Goal: Information Seeking & Learning: Learn about a topic

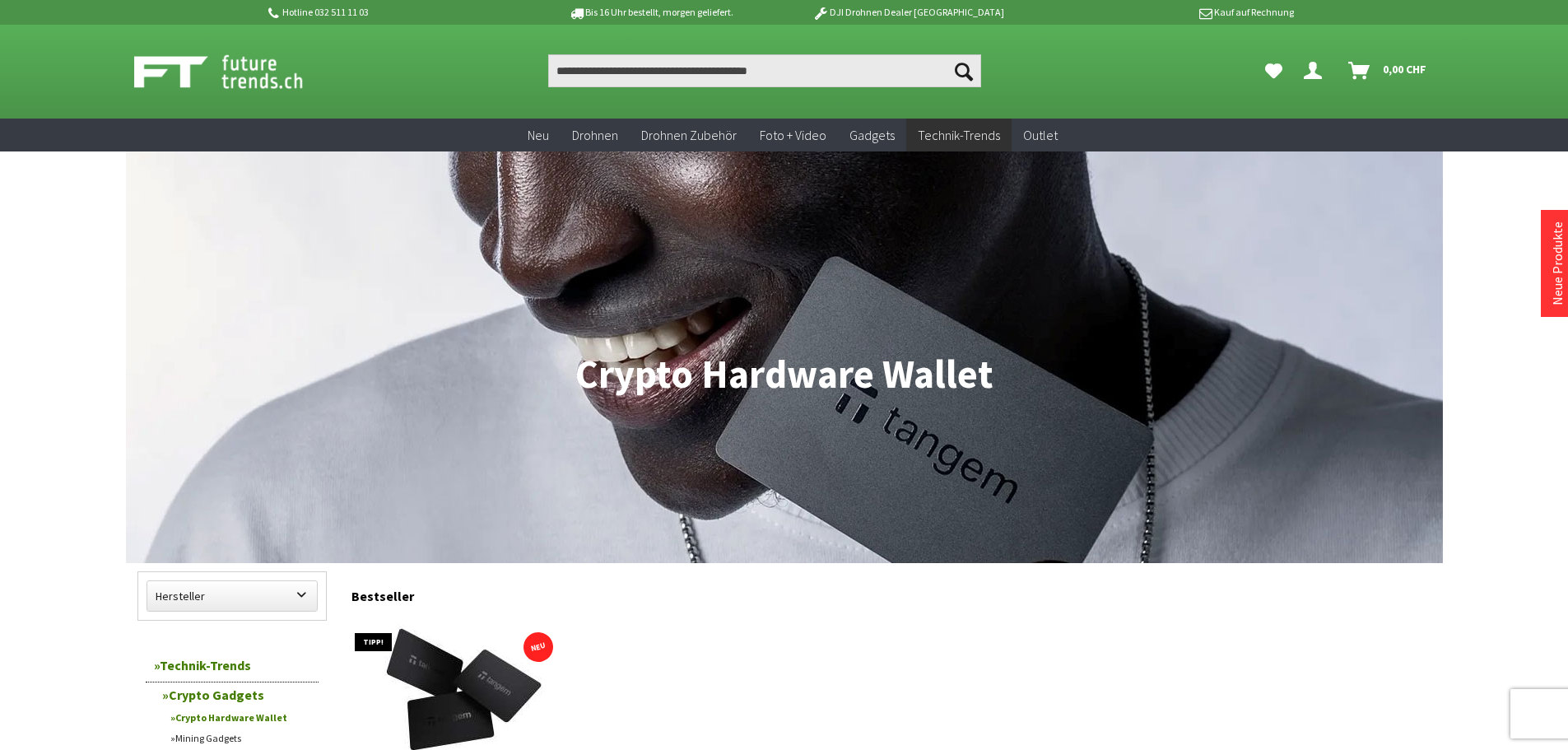
click at [217, 701] on link "Crypto Gadgets" at bounding box center [236, 694] width 165 height 25
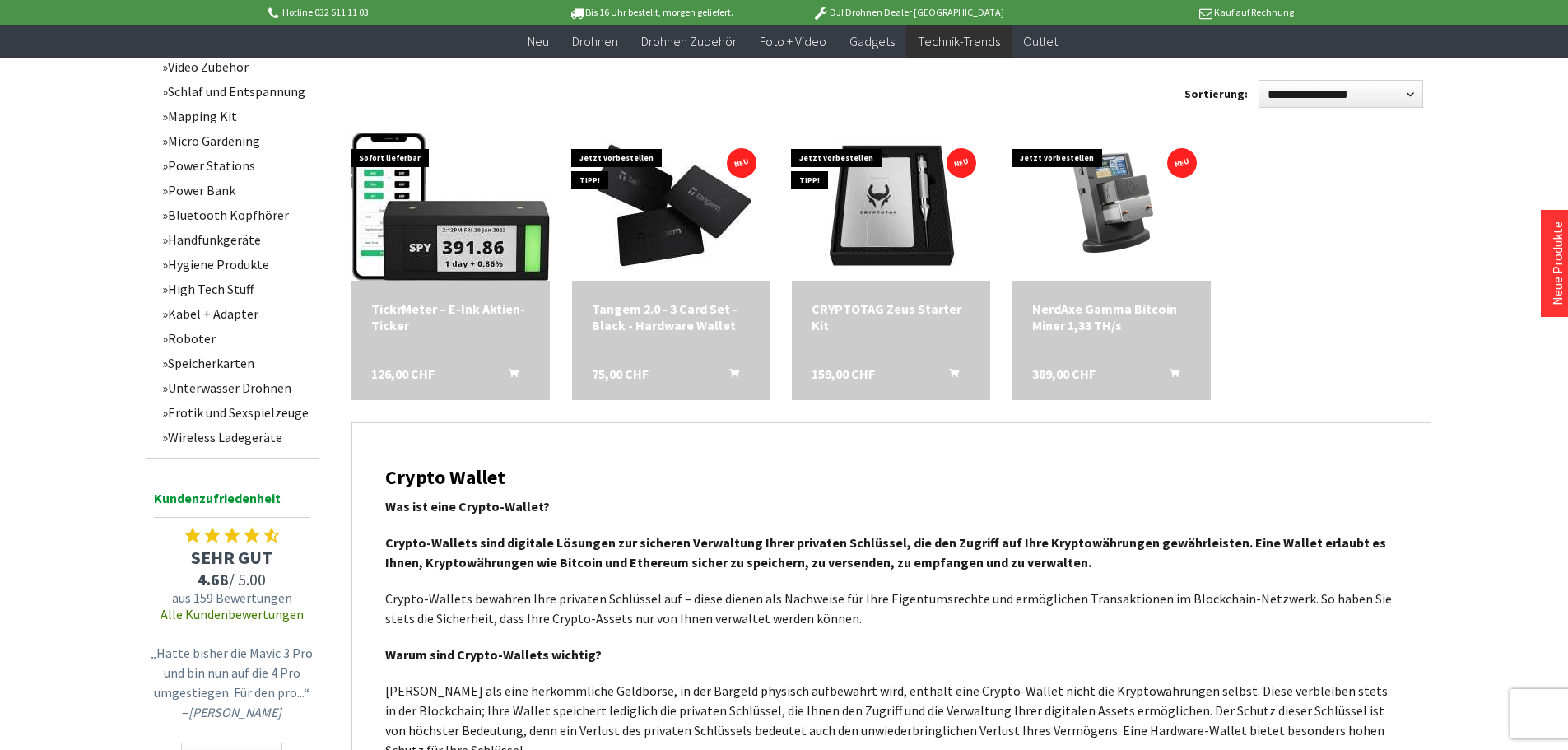
scroll to position [823, 0]
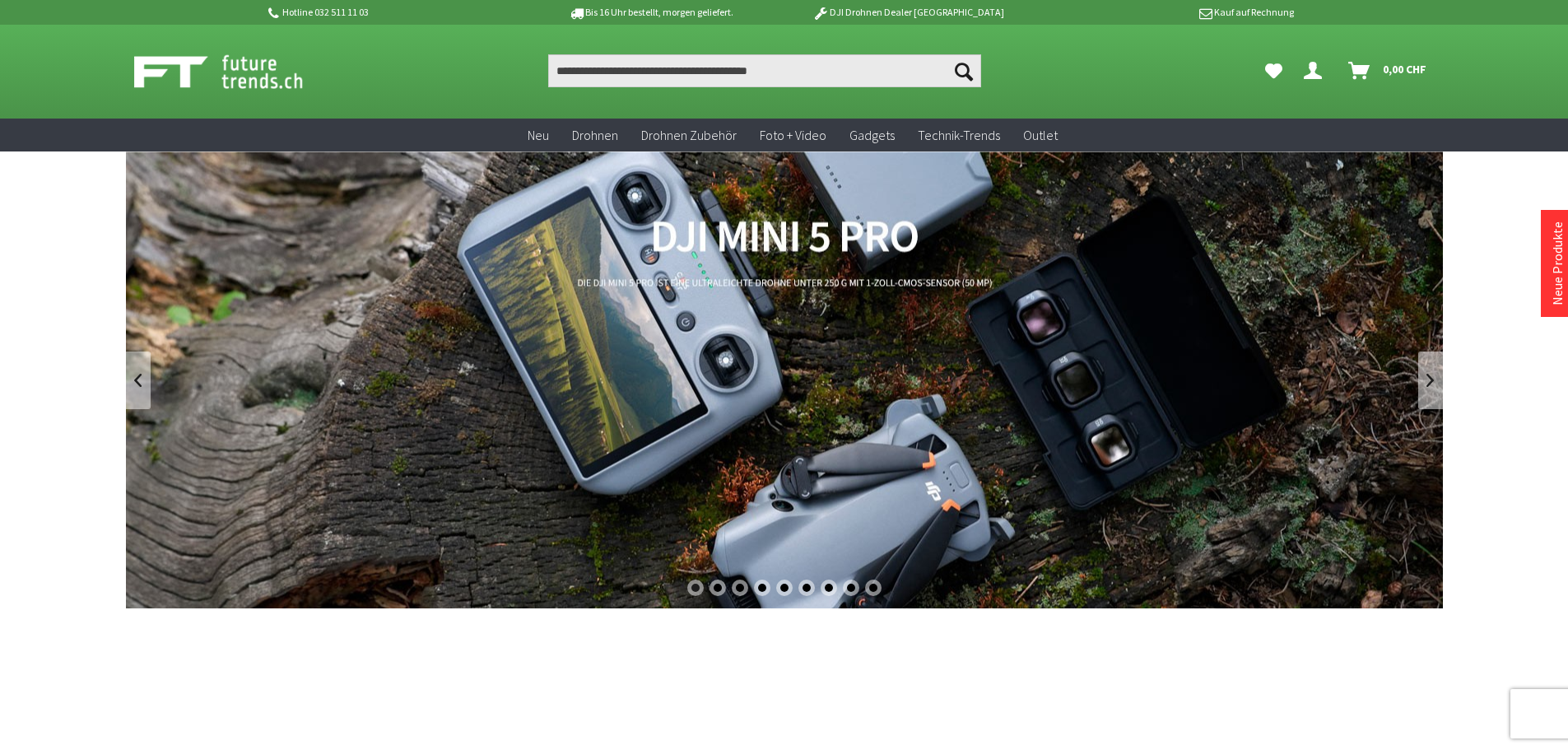
click at [816, 65] on input "Produkt, Marke, Kategorie, EAN, Artikelnummer…" at bounding box center [764, 70] width 432 height 33
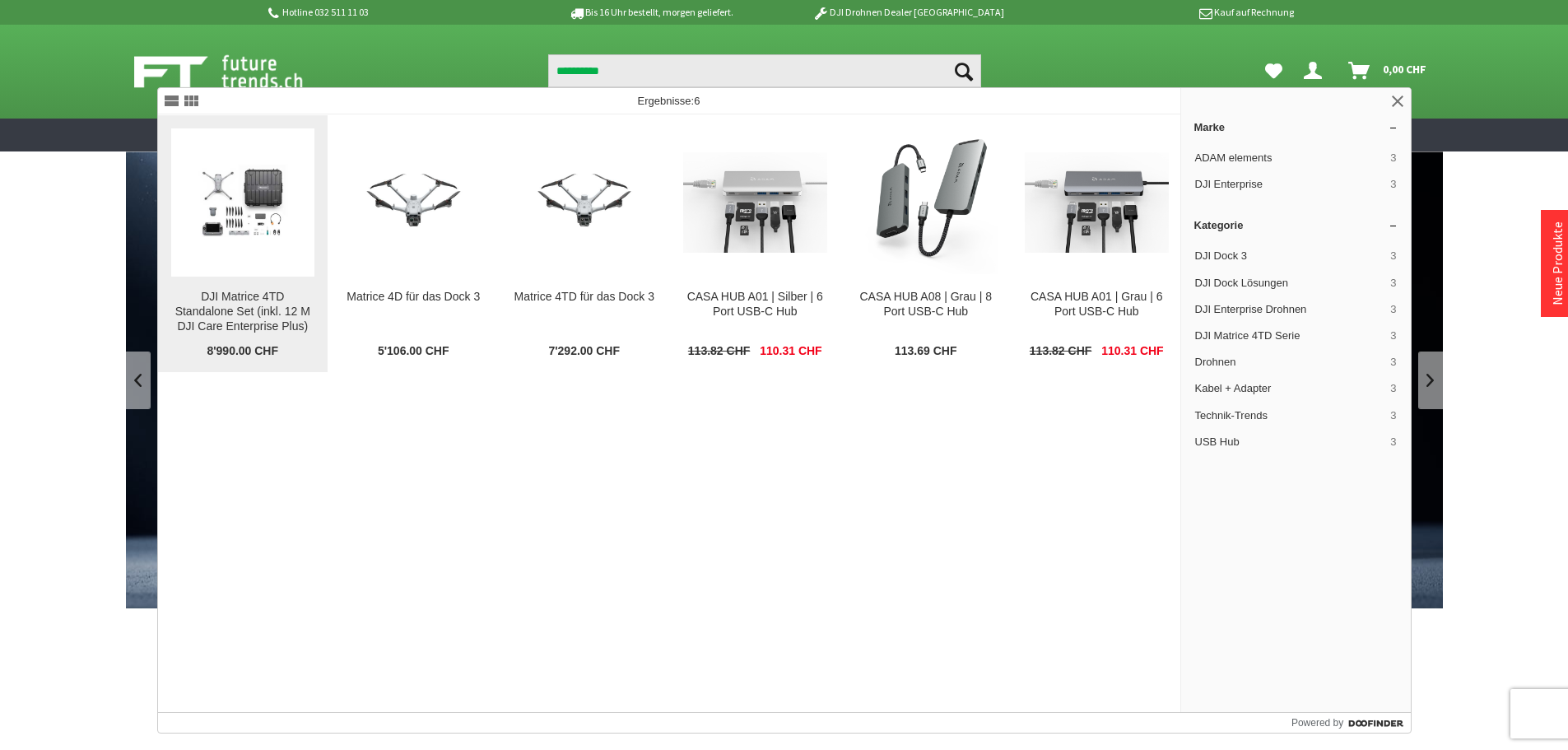
type input "**********"
click at [226, 255] on figure at bounding box center [243, 203] width 144 height 148
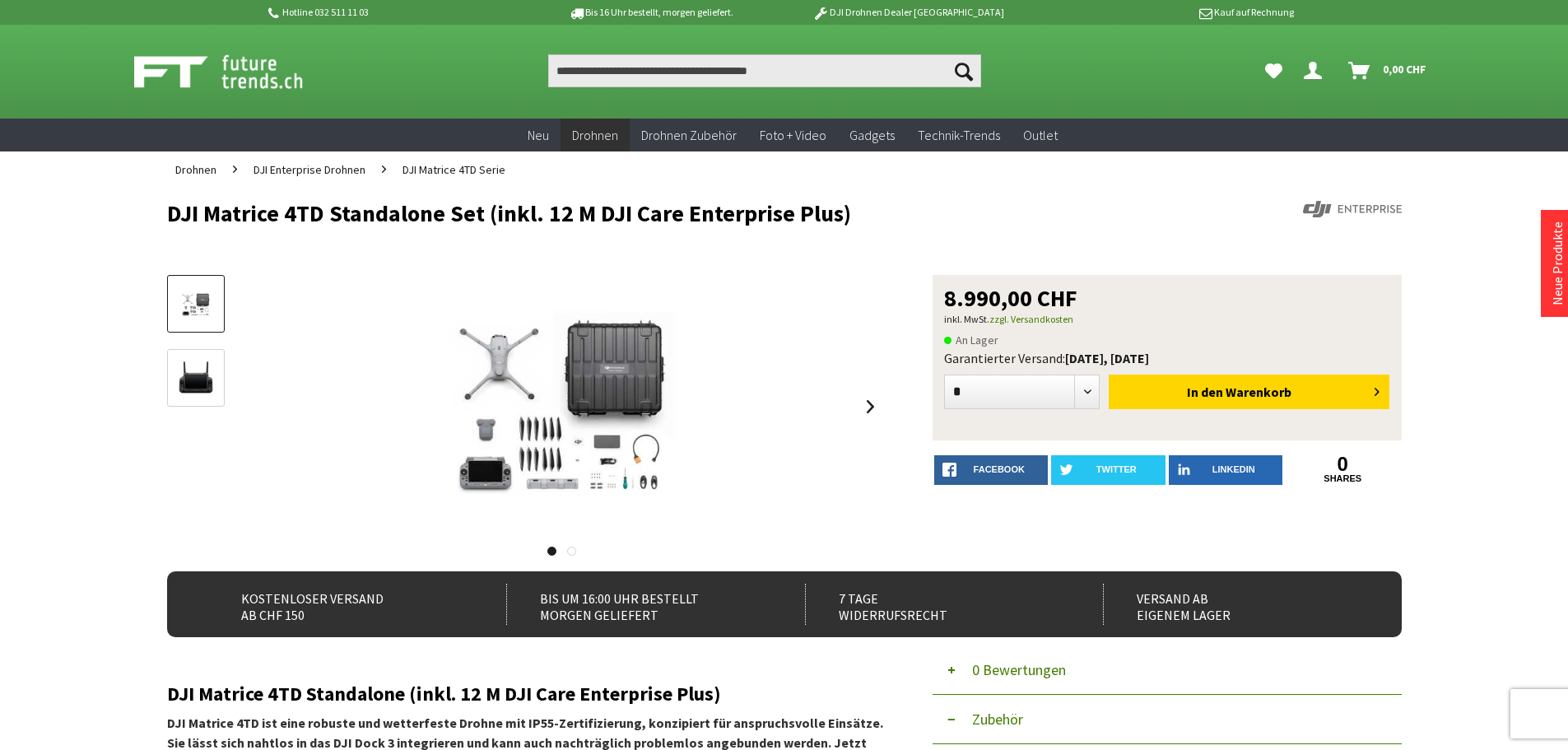
click at [451, 166] on span "DJI Matrice 4TD Serie" at bounding box center [453, 169] width 103 height 15
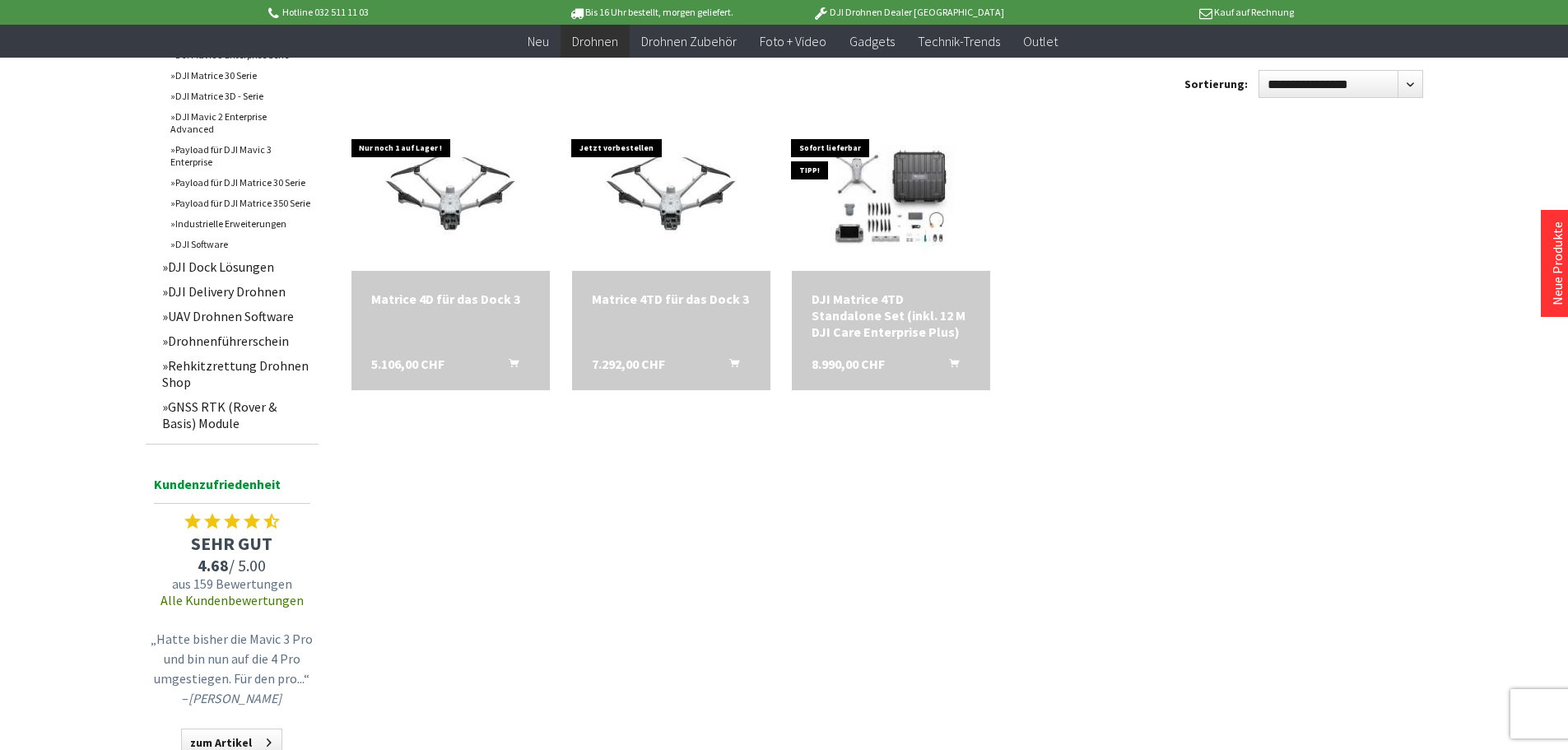
scroll to position [905, 0]
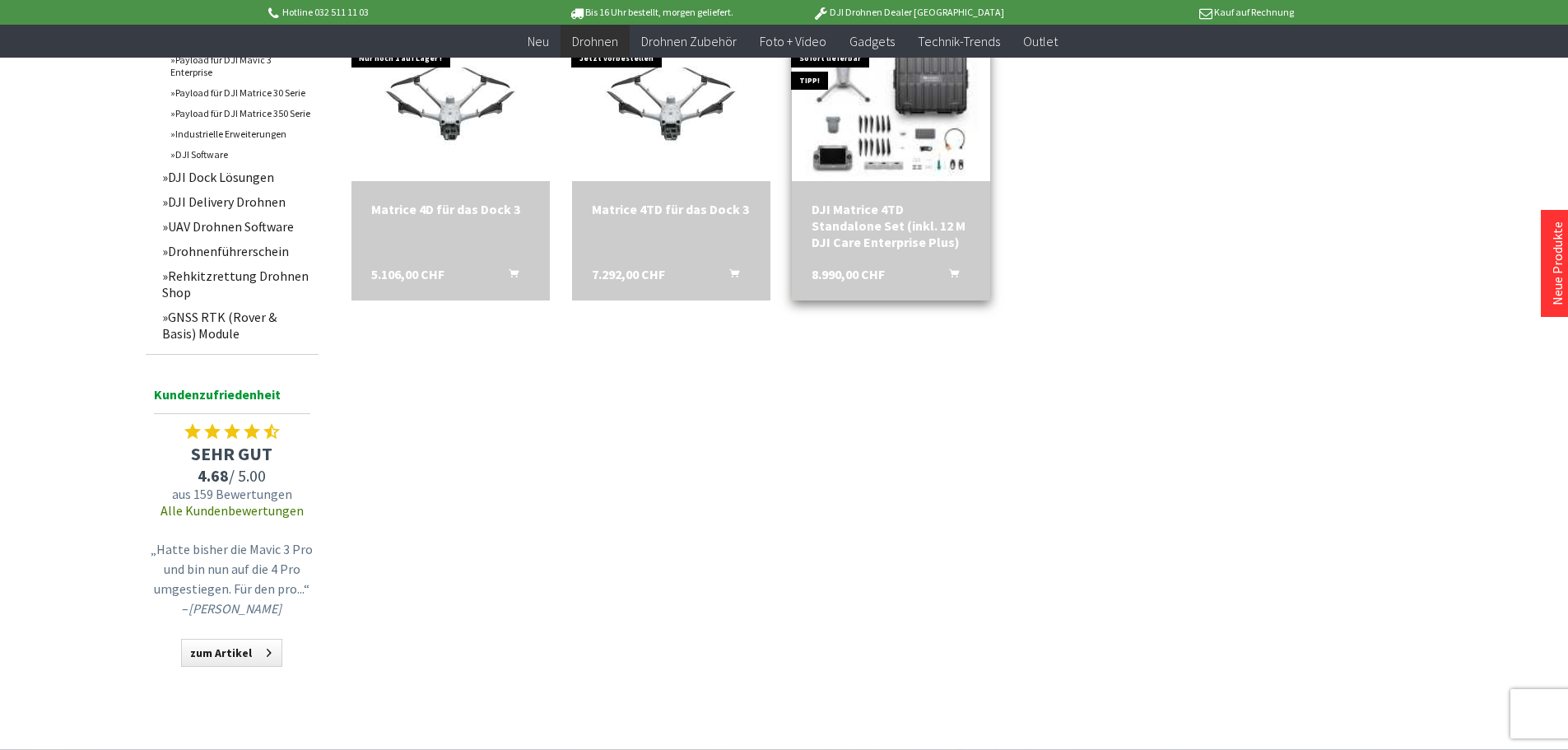
click at [913, 122] on img at bounding box center [891, 107] width 278 height 200
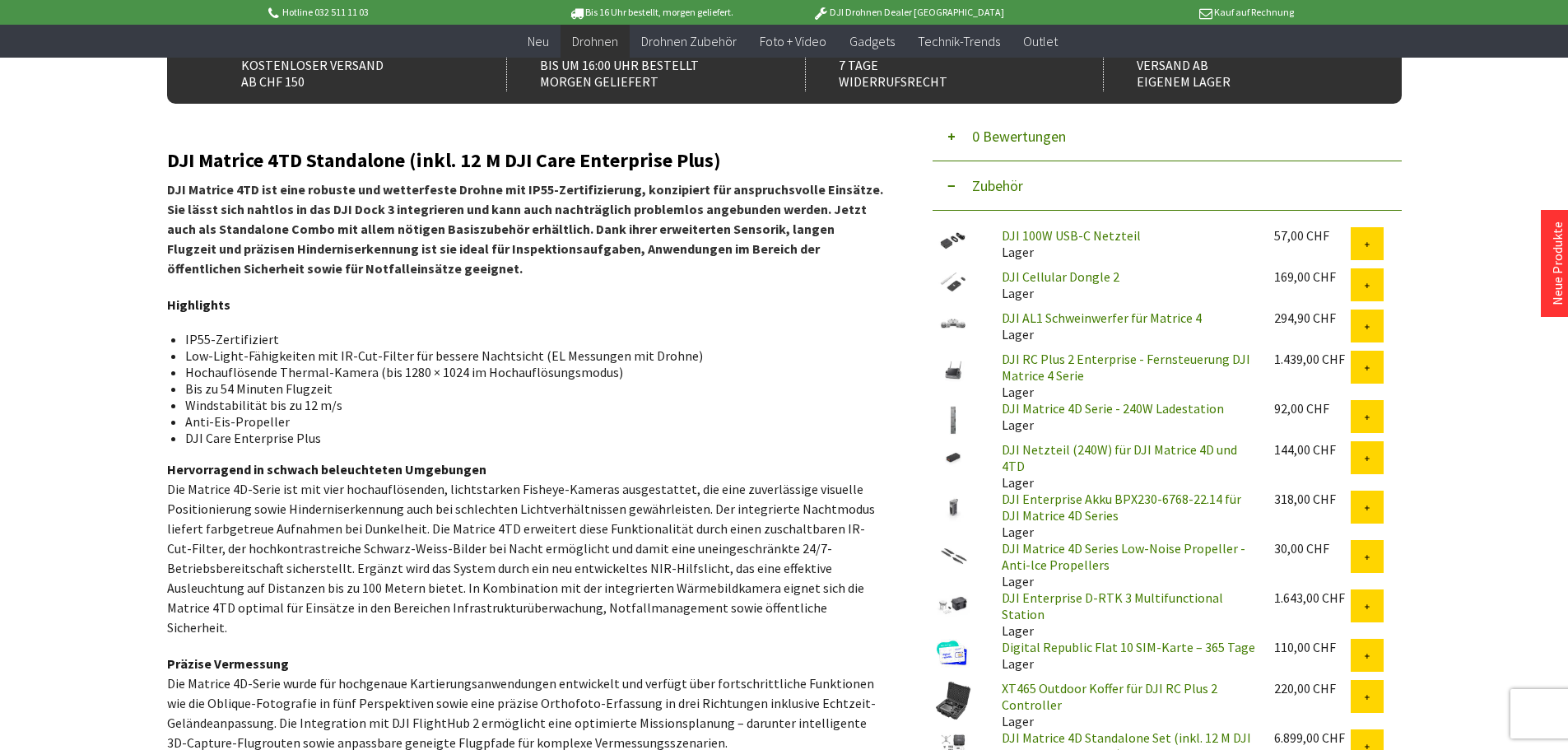
scroll to position [576, 0]
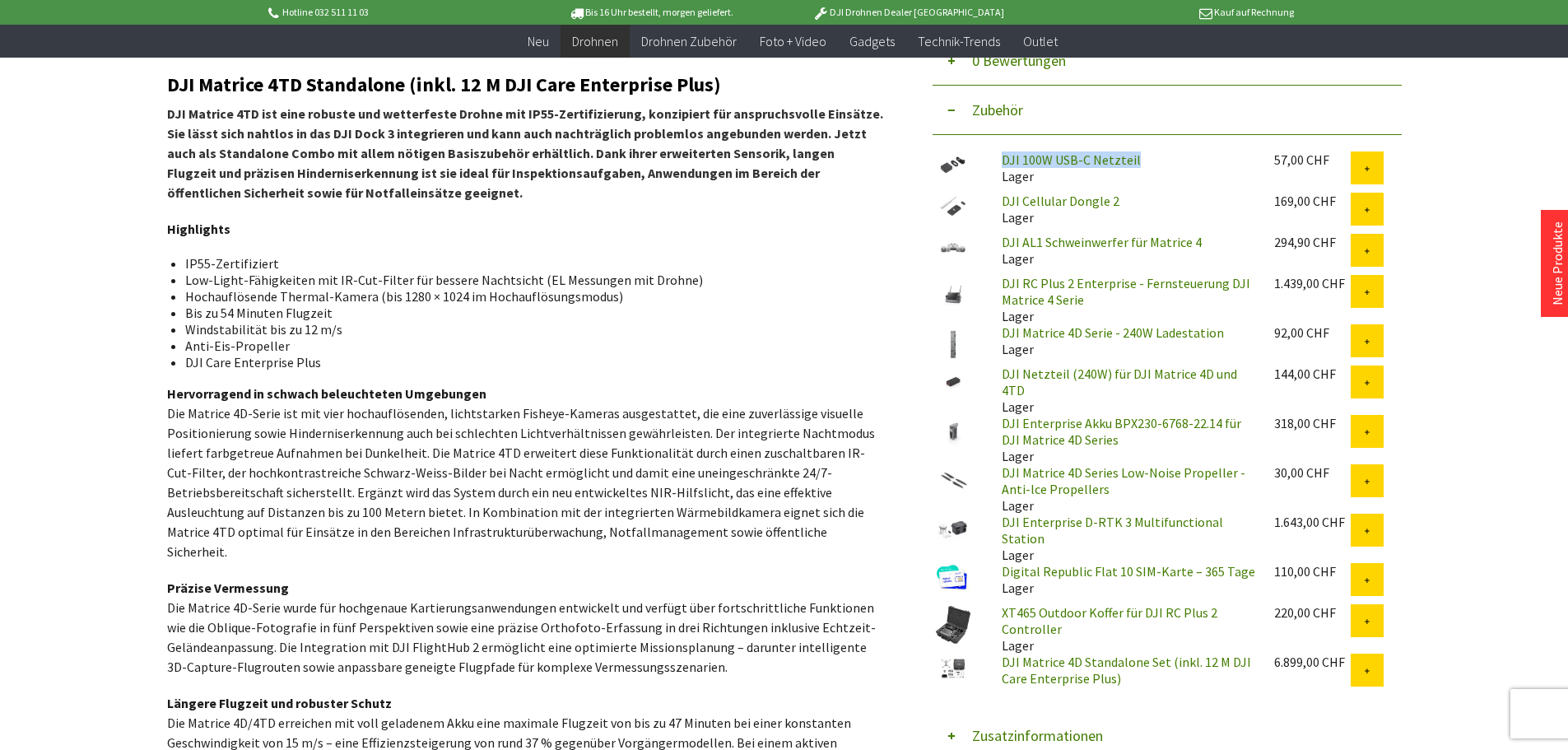
drag, startPoint x: 1168, startPoint y: 157, endPoint x: 994, endPoint y: 166, distance: 174.2
click at [994, 166] on div "DJI 100W USB-C Netzteil Lager" at bounding box center [1125, 168] width 273 height 33
copy link "DJI 100W USB-C Netzteil"
drag, startPoint x: 1130, startPoint y: 202, endPoint x: 995, endPoint y: 199, distance: 135.0
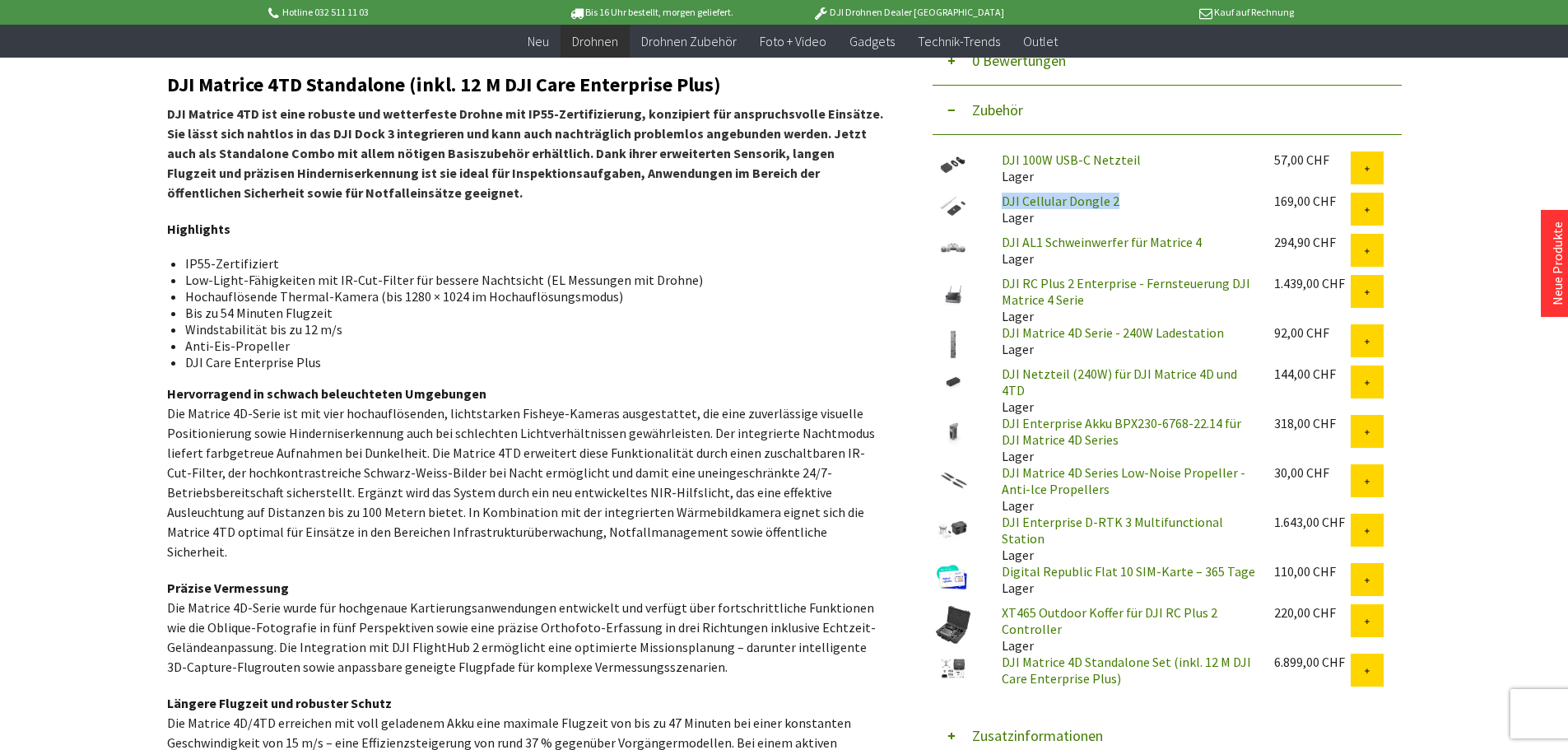
click at [995, 199] on div "DJI Cellular Dongle 2 Lager" at bounding box center [1125, 209] width 273 height 33
copy link "DJI Cellular Dongle 2"
drag, startPoint x: 990, startPoint y: 332, endPoint x: 1230, endPoint y: 338, distance: 240.1
click at [1230, 338] on div "DJI Matrice 4D Serie - 240W Ladestation Lager" at bounding box center [1125, 341] width 273 height 33
copy link "DJI Matrice 4D Serie - 240W Ladestation"
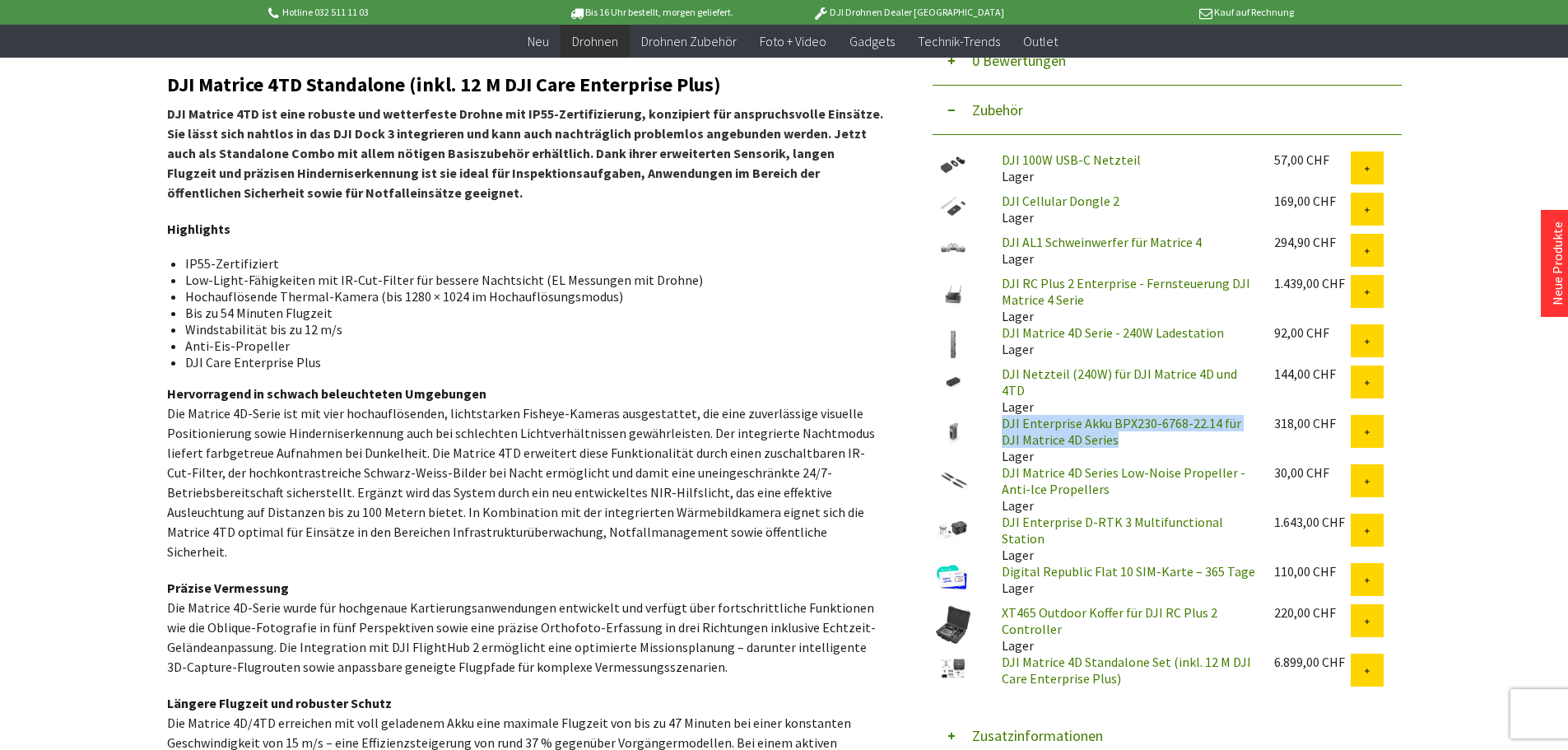
drag, startPoint x: 1128, startPoint y: 430, endPoint x: 999, endPoint y: 418, distance: 129.6
click at [999, 418] on div "DJI Enterprise Akku BPX230-6768-22.14 für DJI Matrice 4D Series Lager" at bounding box center [1125, 438] width 273 height 49
copy link "DJI Enterprise Akku BPX230-6768-22.14 für DJI Matrice 4D Series"
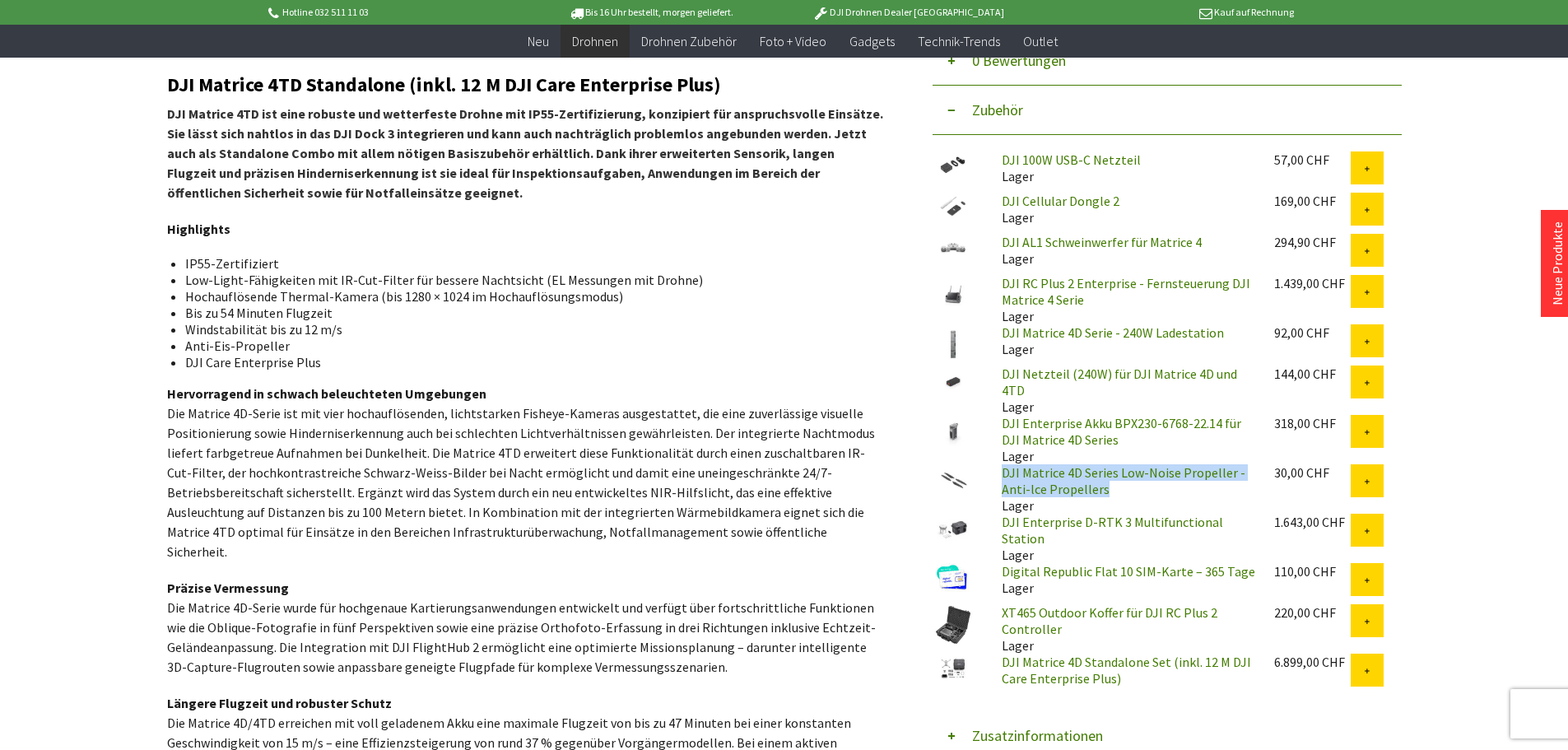
drag, startPoint x: 1122, startPoint y: 479, endPoint x: 995, endPoint y: 469, distance: 127.4
click at [995, 469] on div "DJI Matrice 4D Series Low-Noise Propeller - Anti-lce Propellers Lager" at bounding box center [1125, 488] width 273 height 49
copy link "DJI Matrice 4D Series Low-Noise Propeller - Anti-lce Propellers"
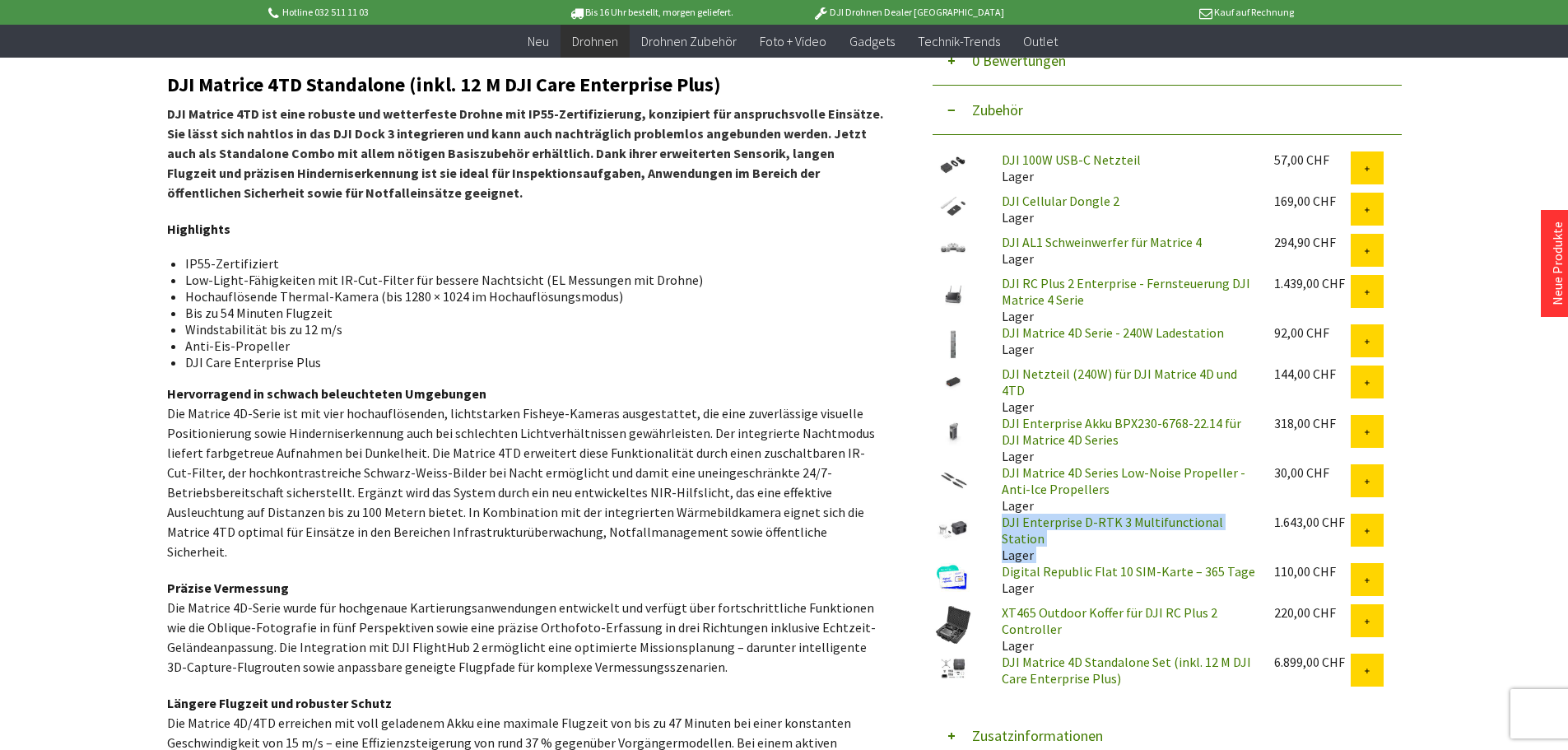
drag, startPoint x: 1263, startPoint y: 515, endPoint x: 1001, endPoint y: 520, distance: 262.0
click at [1001, 520] on div "DJI Enterprise D-RTK 3 Multifunctional Station Lager 1.643,00 CHF" at bounding box center [1168, 533] width 469 height 41
copy div "DJI Enterprise D-RTK 3 Multifunctional Station Lager"
drag, startPoint x: 1255, startPoint y: 558, endPoint x: 994, endPoint y: 562, distance: 261.0
click at [994, 563] on div "Digital Republic Flat 10 SIM-Karte – 365 Tage Lager" at bounding box center [1125, 579] width 273 height 33
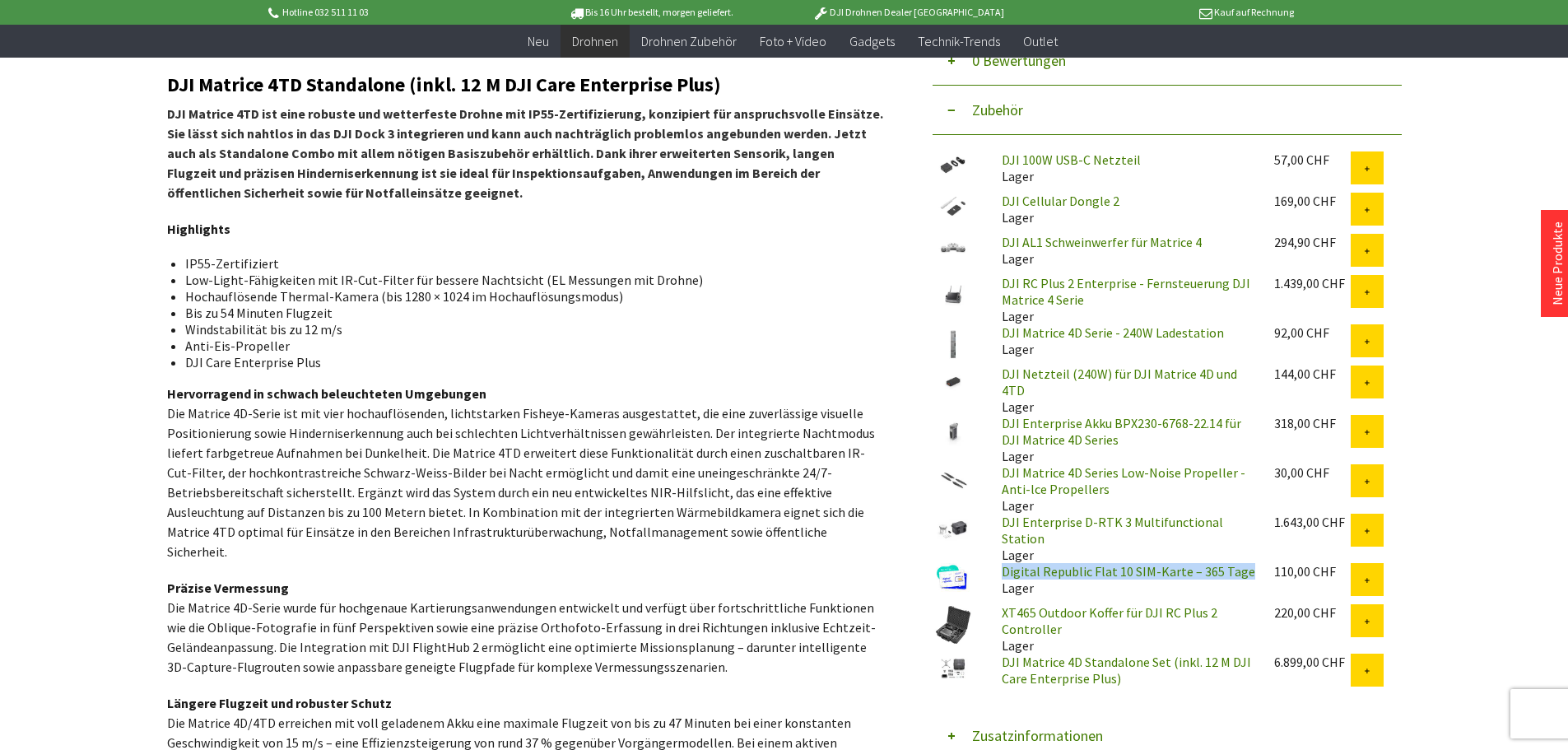
copy link "Digital Republic Flat 10 SIM-Karte – 365 Tage"
click at [1078, 655] on link "DJI Matrice 4D Standalone Set (inkl. 12 M DJI Care Enterprise Plus)" at bounding box center [1127, 669] width 250 height 33
drag, startPoint x: 1093, startPoint y: 641, endPoint x: 1086, endPoint y: 637, distance: 8.1
click at [1093, 653] on link "DJI Matrice 4D Standalone Set (inkl. 12 M DJI Care Enterprise Plus)" at bounding box center [1127, 669] width 250 height 33
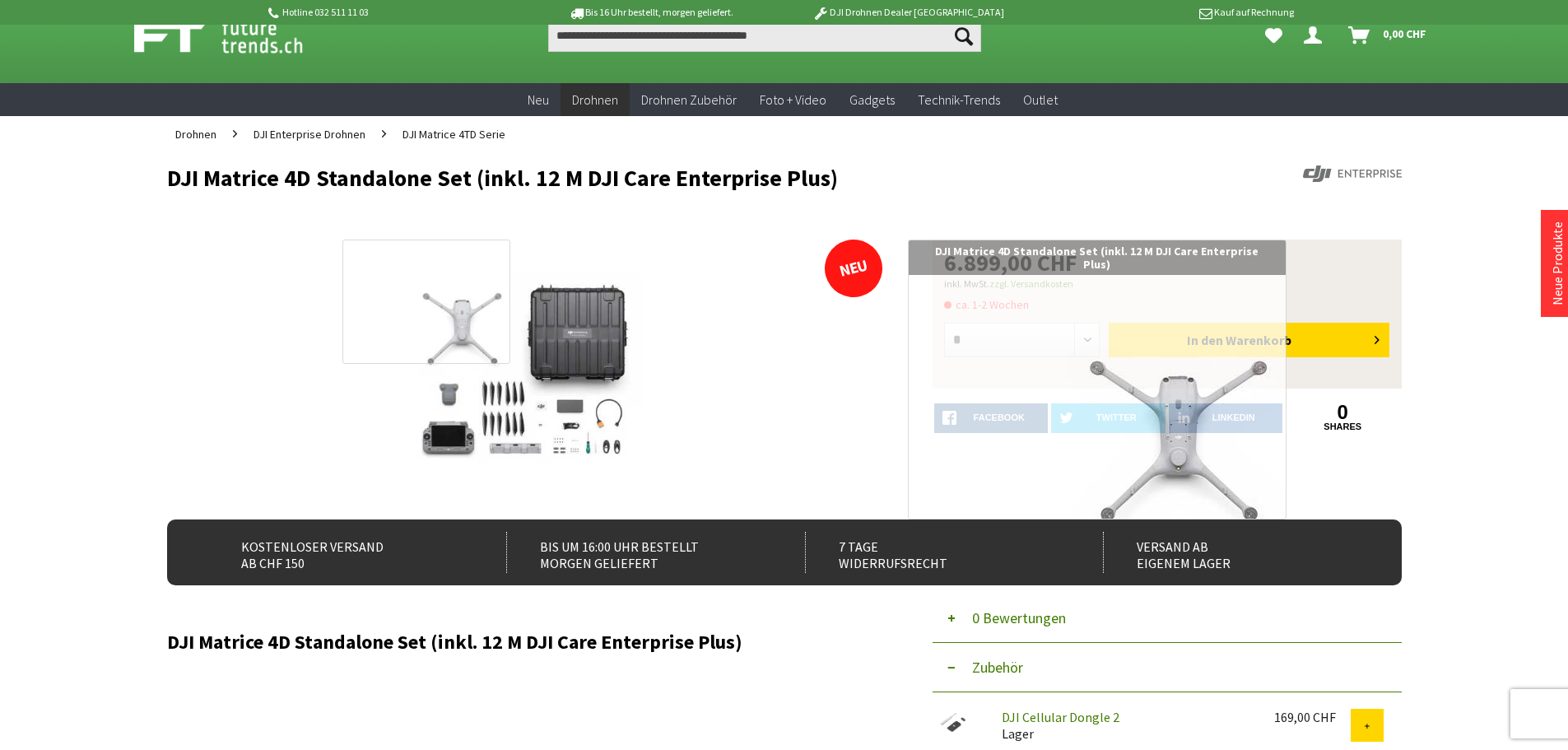
scroll to position [82, 0]
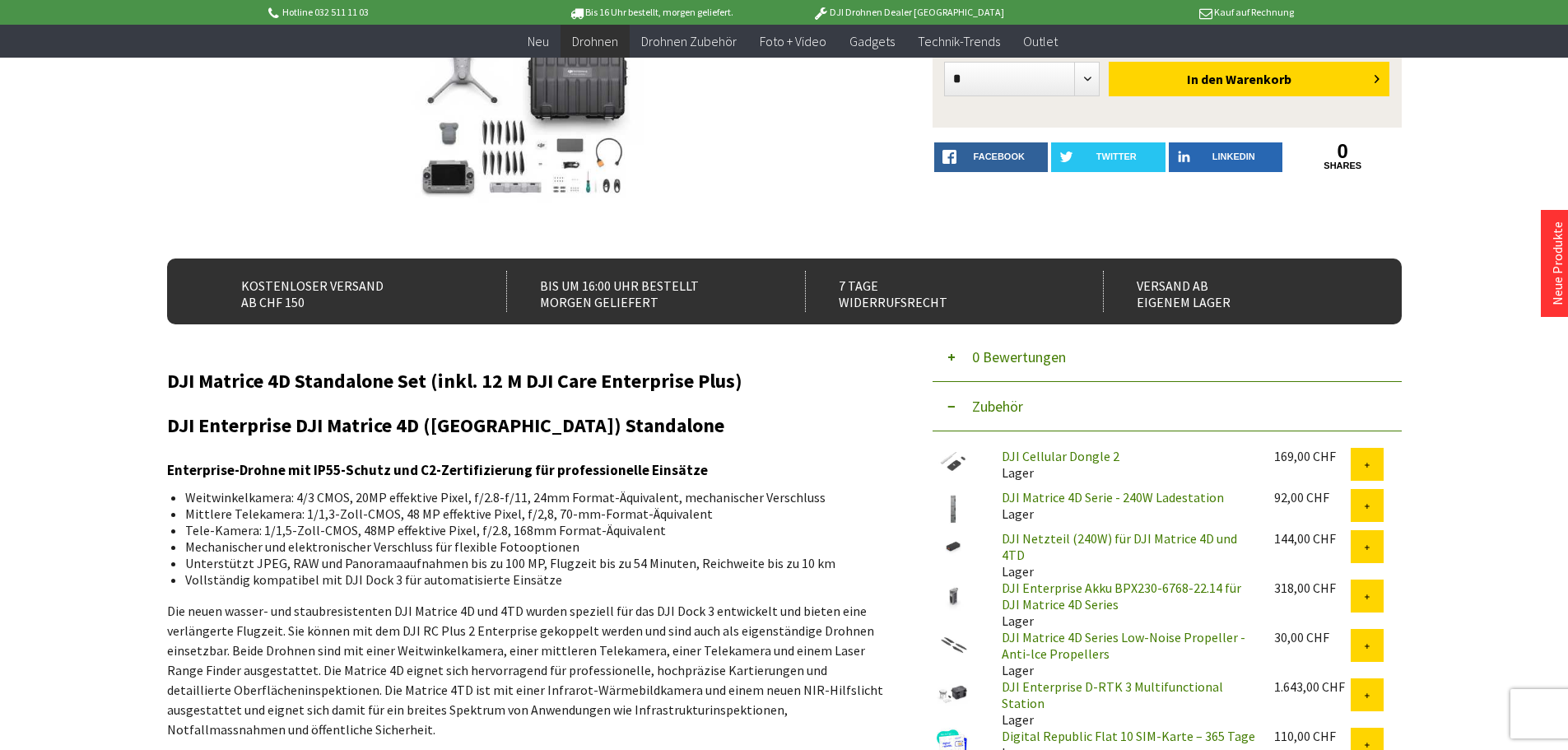
scroll to position [330, 0]
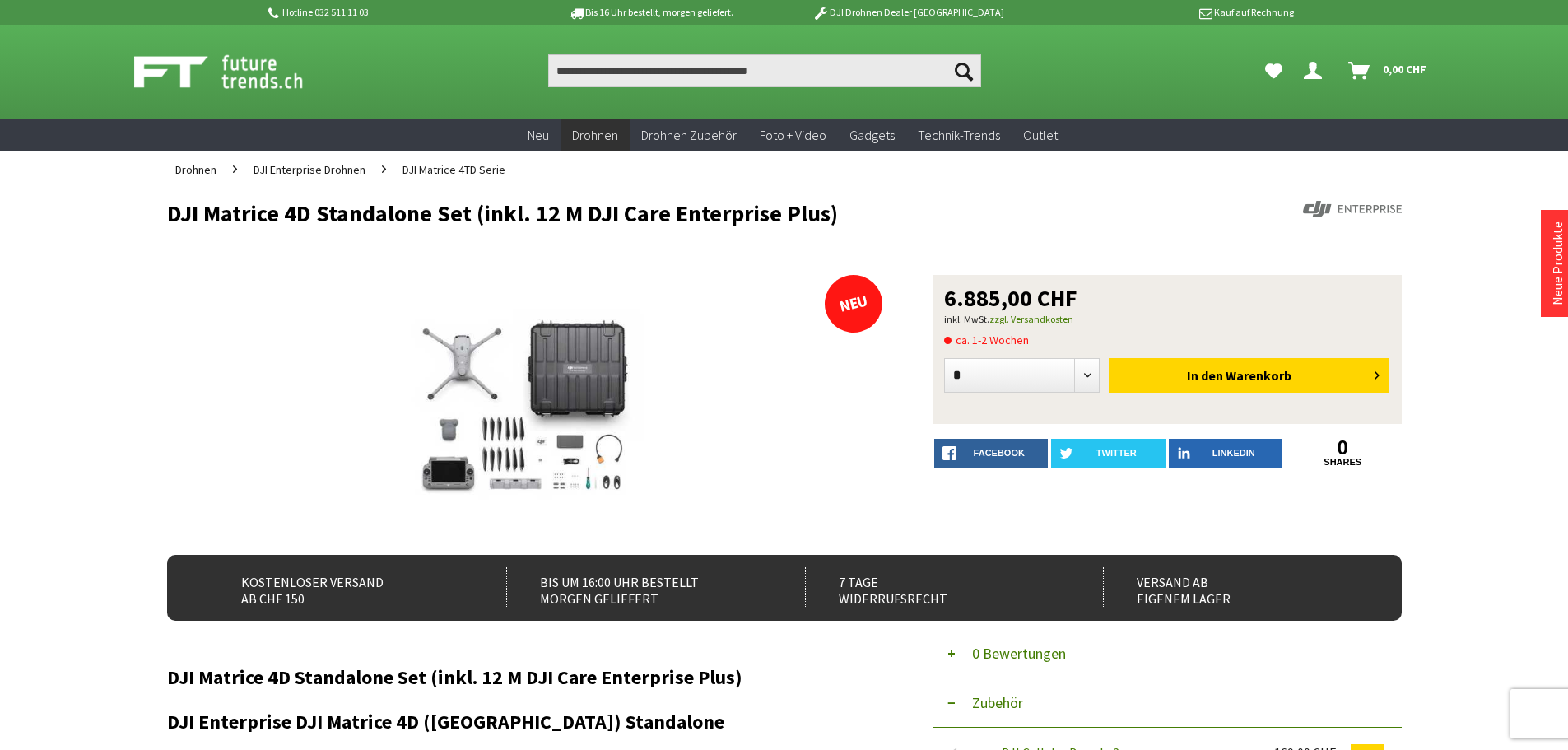
click at [455, 171] on span "DJI Matrice 4TD Serie" at bounding box center [453, 169] width 103 height 15
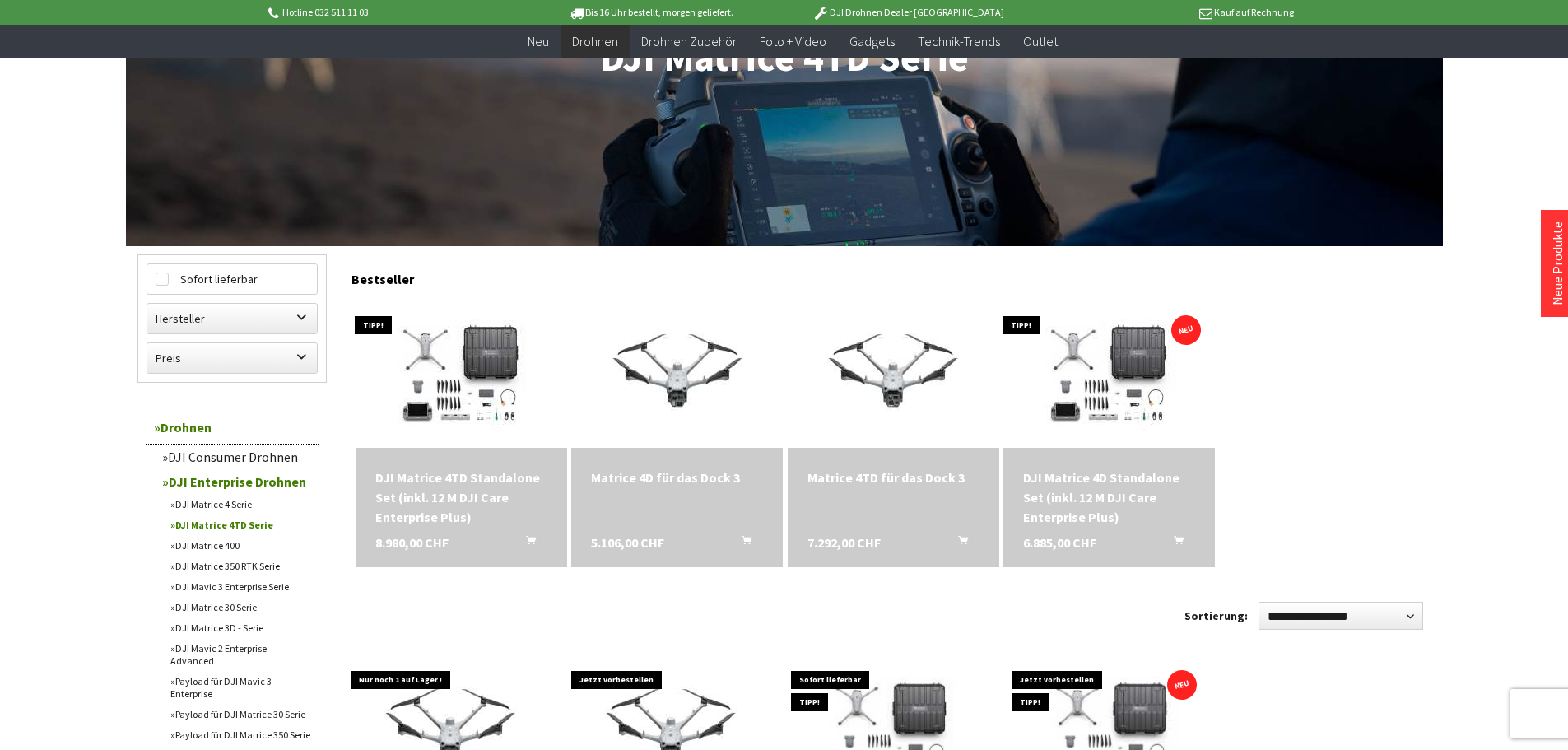
scroll to position [411, 0]
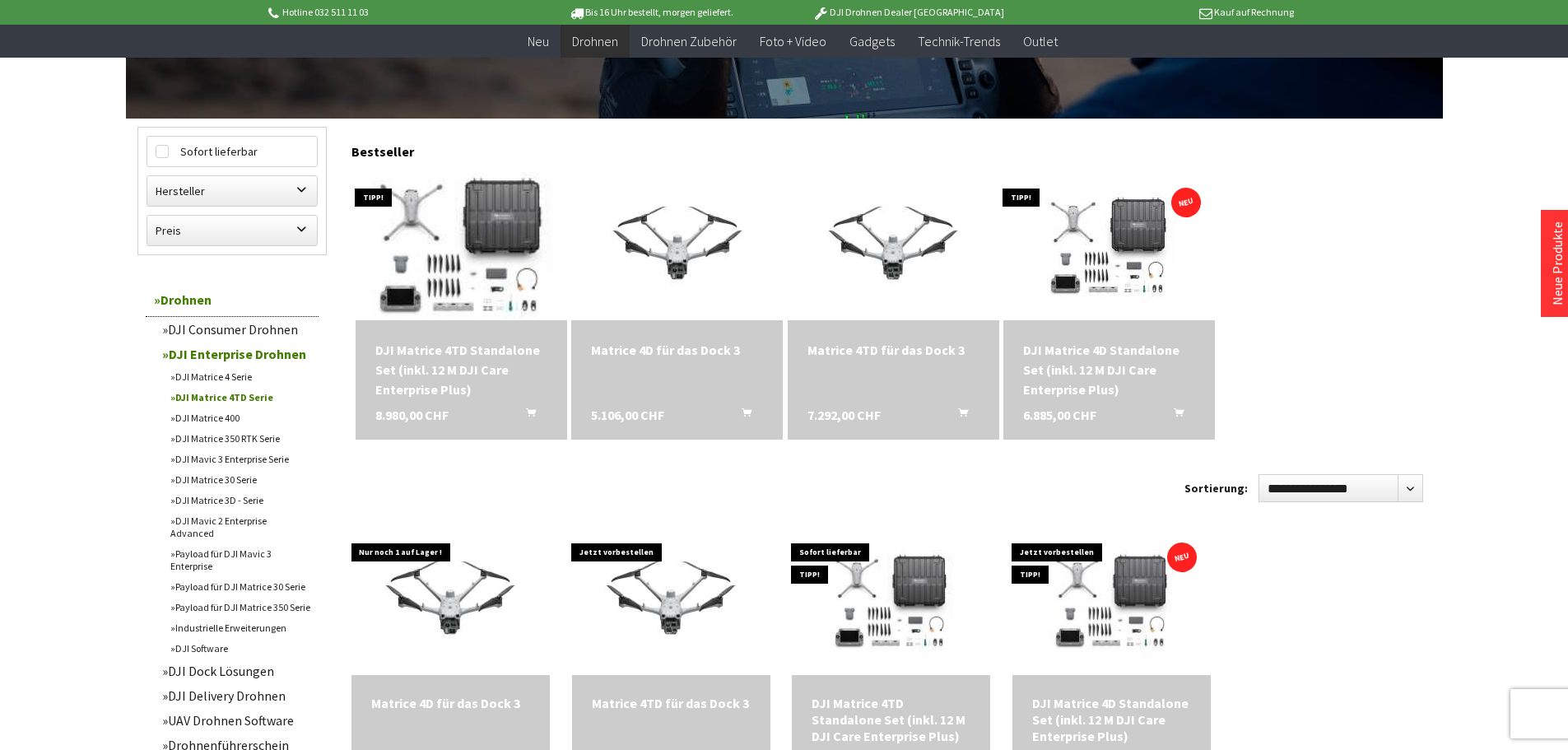
click at [447, 246] on img at bounding box center [460, 247] width 288 height 208
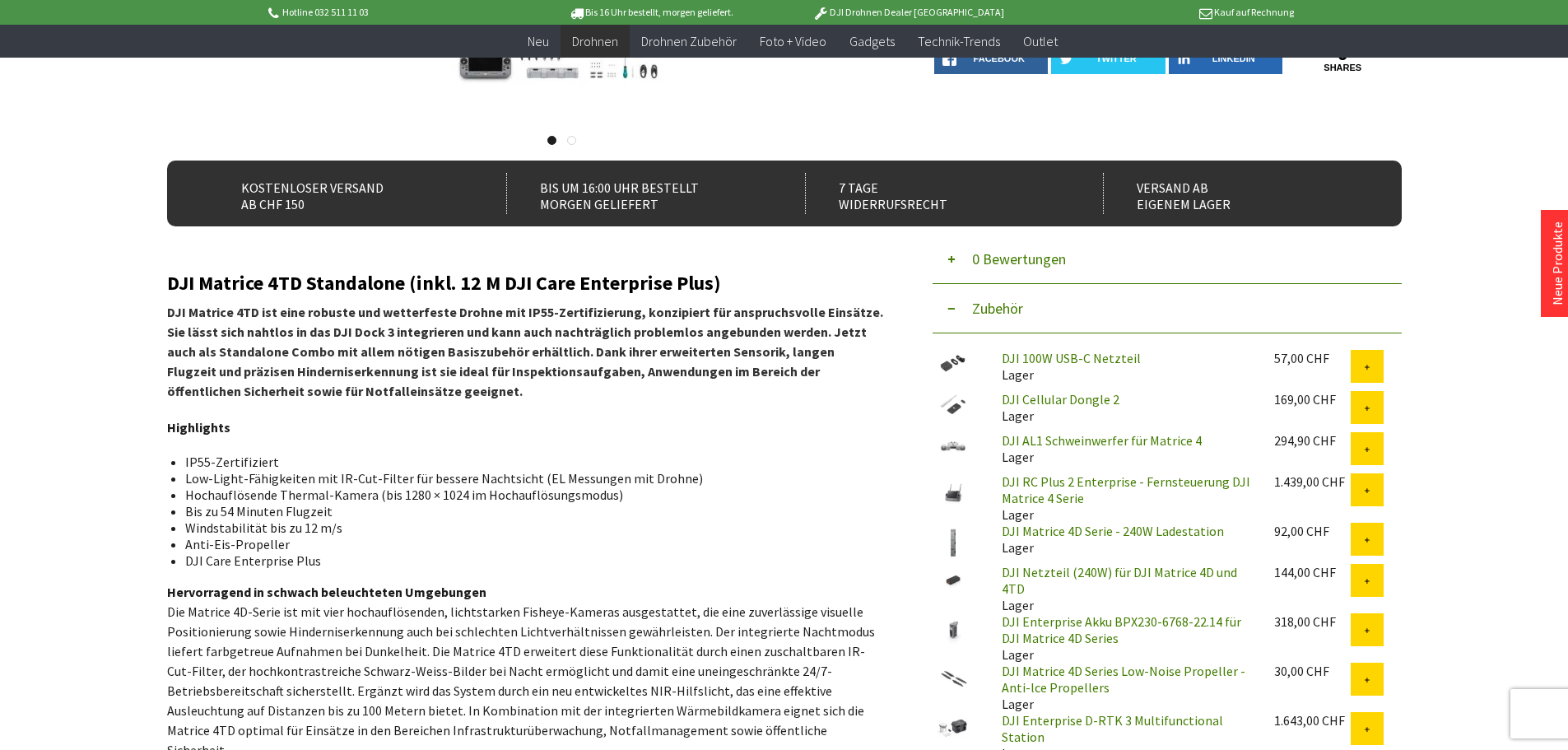
scroll to position [411, 0]
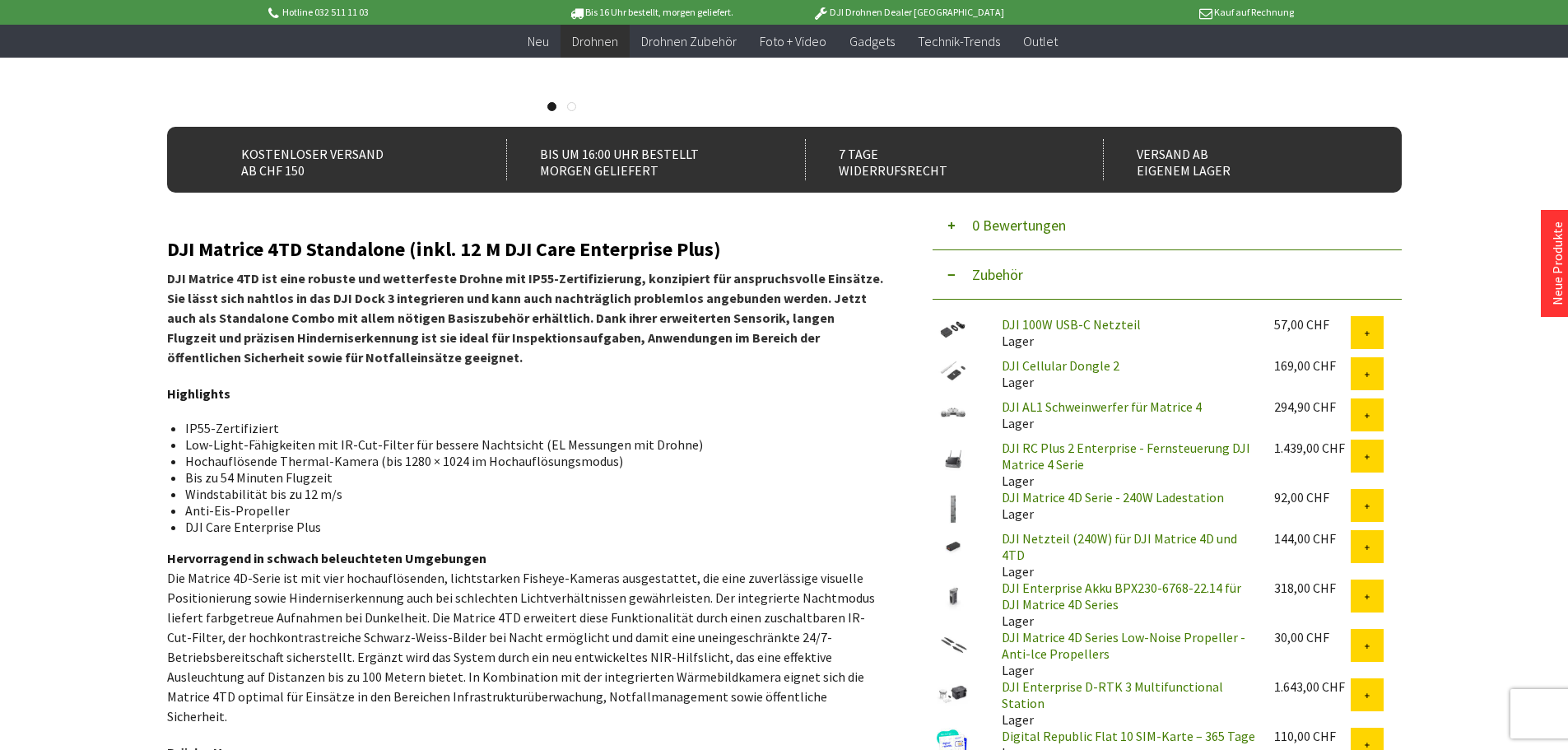
click at [1071, 455] on link "DJI RC Plus 2 Enterprise - Fernsteuerung DJI Matrice 4 Serie" at bounding box center [1126, 455] width 249 height 33
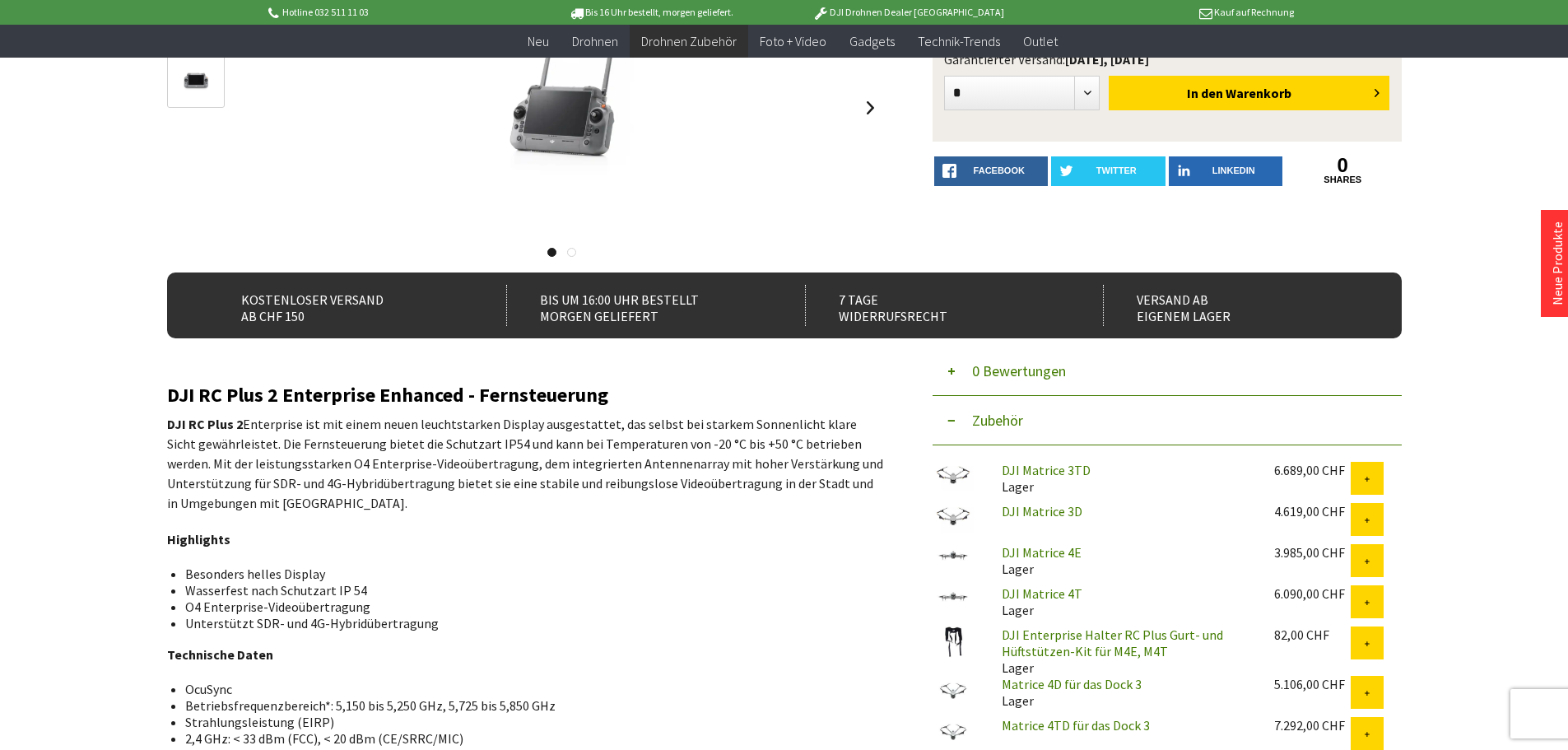
scroll to position [411, 0]
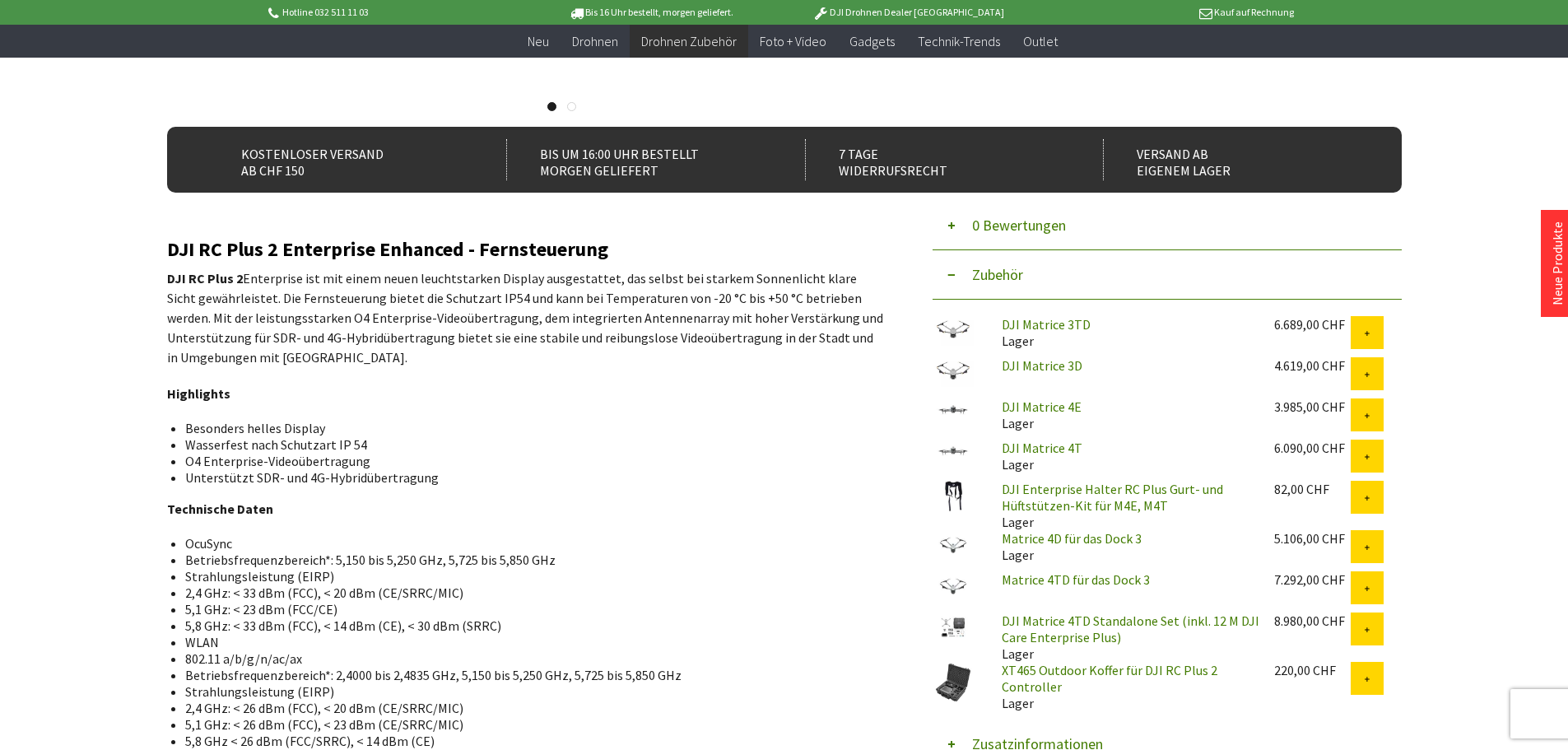
click at [1058, 498] on link "DJI Enterprise Halter RC Plus Gurt- und Hüftstützen-Kit für M4E, M4T" at bounding box center [1113, 496] width 222 height 33
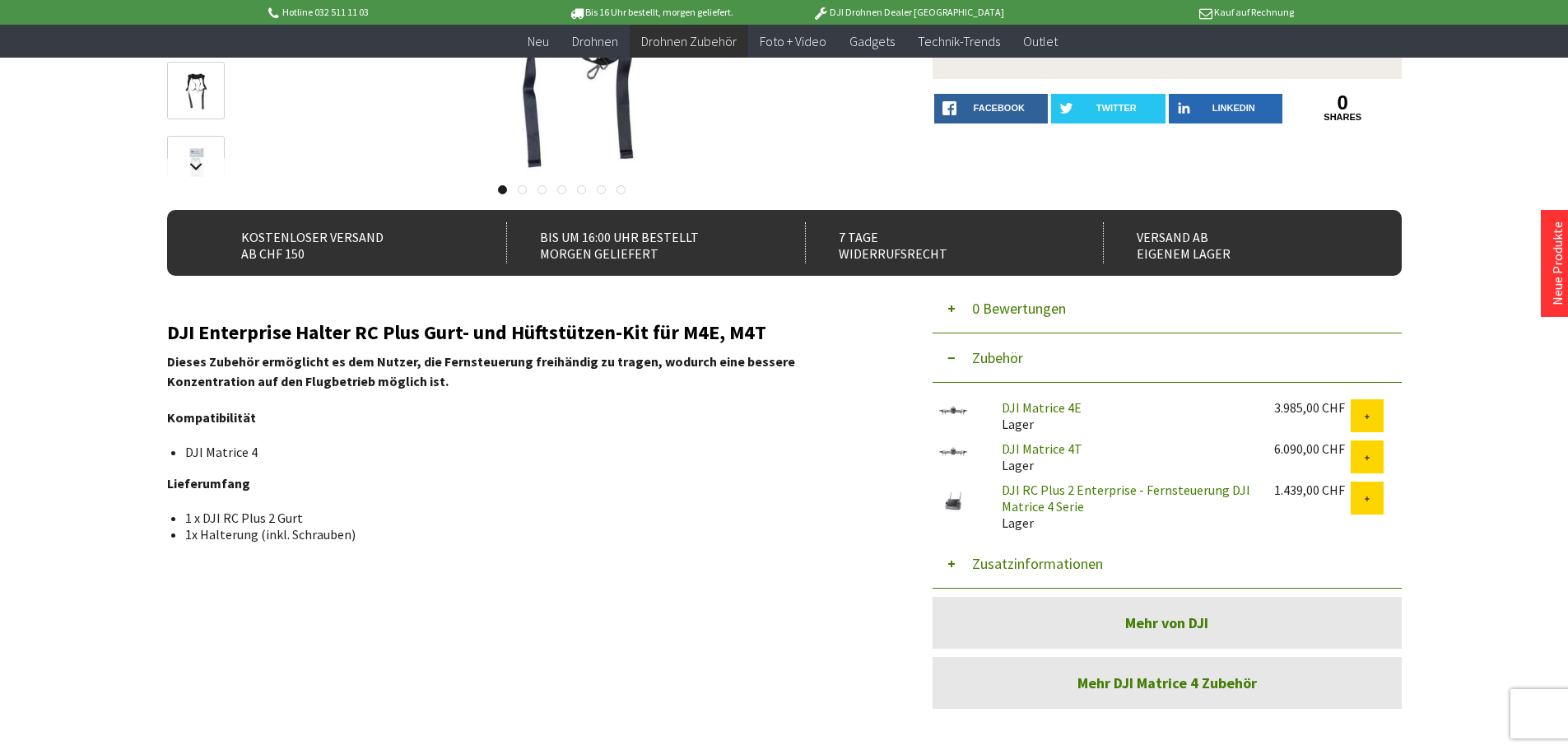
scroll to position [330, 0]
click at [1017, 563] on button "Zusatzinformationen" at bounding box center [1168, 562] width 469 height 49
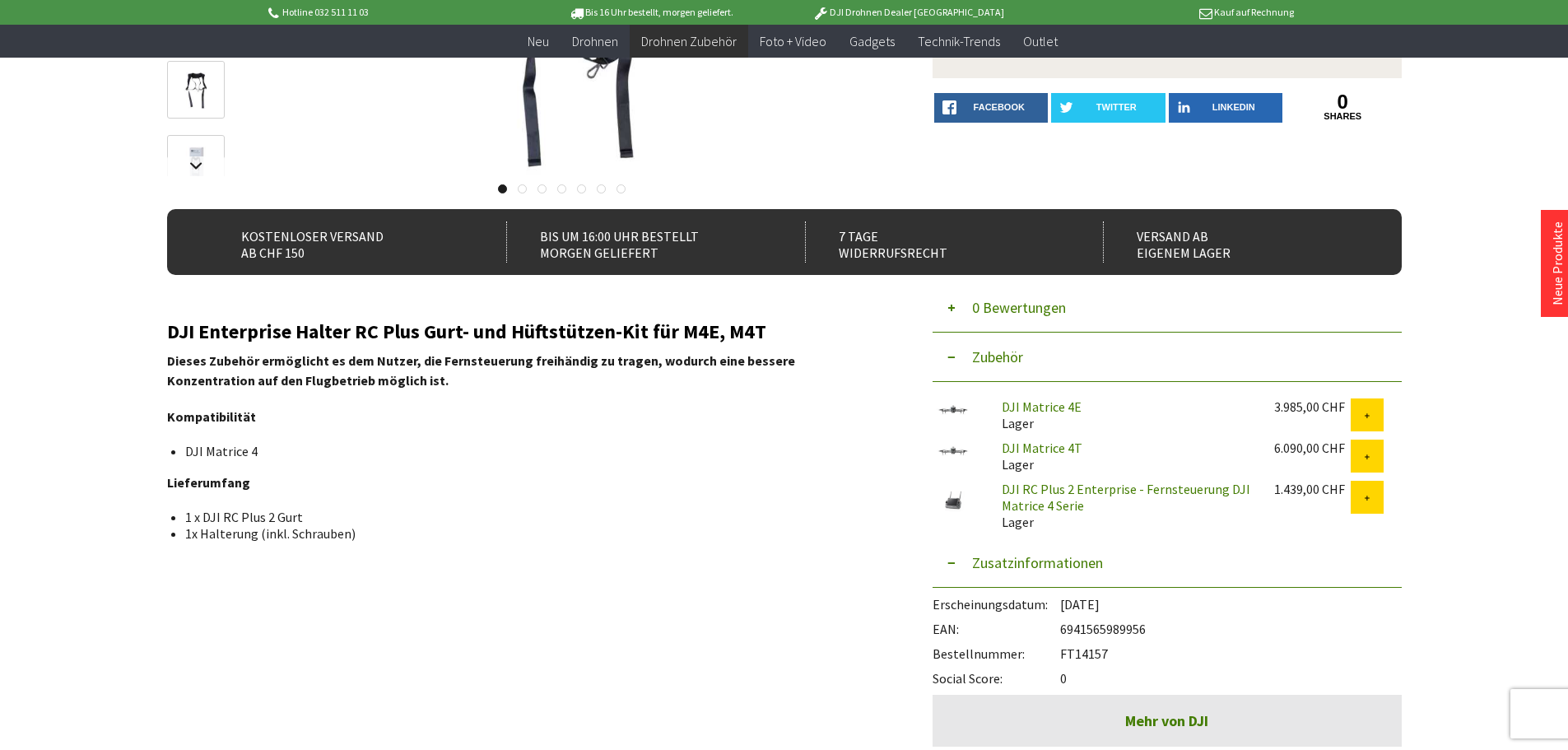
click at [1073, 629] on div "EAN: 6941565989956" at bounding box center [1168, 624] width 469 height 25
copy div "6941565989956"
click at [1266, 527] on div "DJI Matrice 4E Lager 3.985,00 CHF DJI Matrice 4T Lager 6.090,00 CHF DJI RC Plus…" at bounding box center [1168, 459] width 469 height 157
click at [1088, 643] on div "Bestellnummer: FT14157" at bounding box center [1168, 649] width 469 height 25
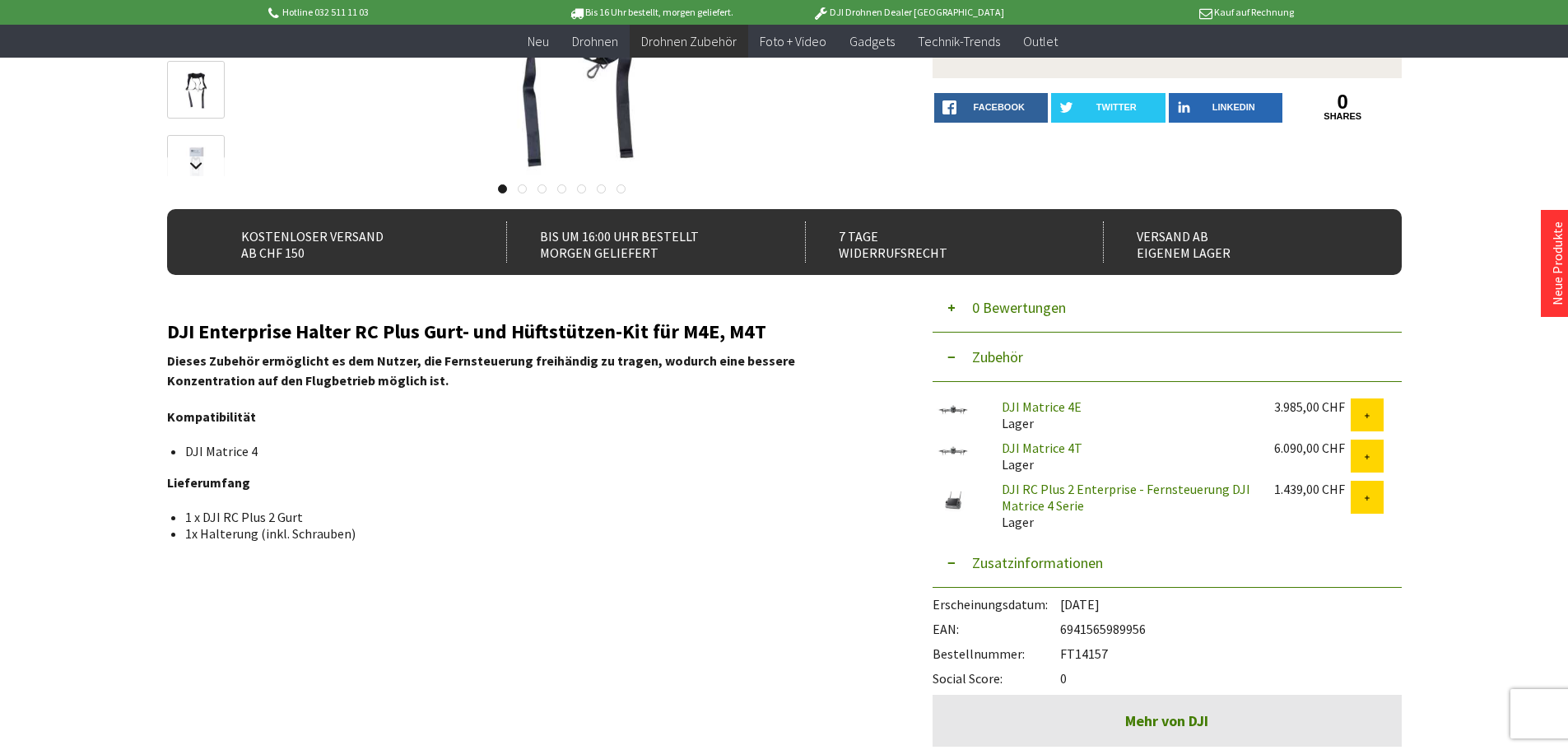
click at [1088, 645] on div "Bestellnummer: FT14157" at bounding box center [1168, 649] width 469 height 25
copy div "FT14157"
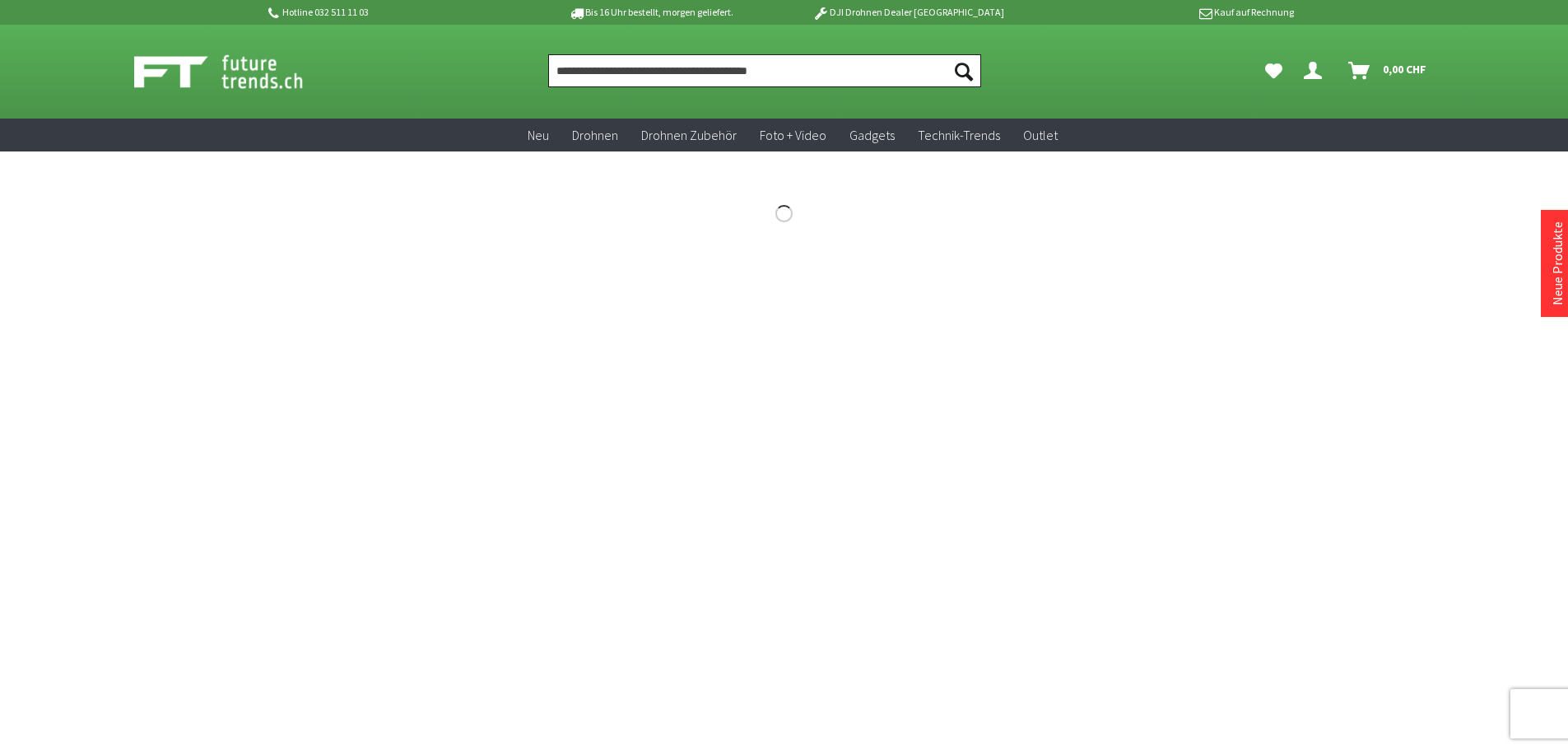
click at [658, 69] on input "Produkt, Marke, Kategorie, EAN, Artikelnummer…" at bounding box center [764, 70] width 432 height 33
paste input "*******"
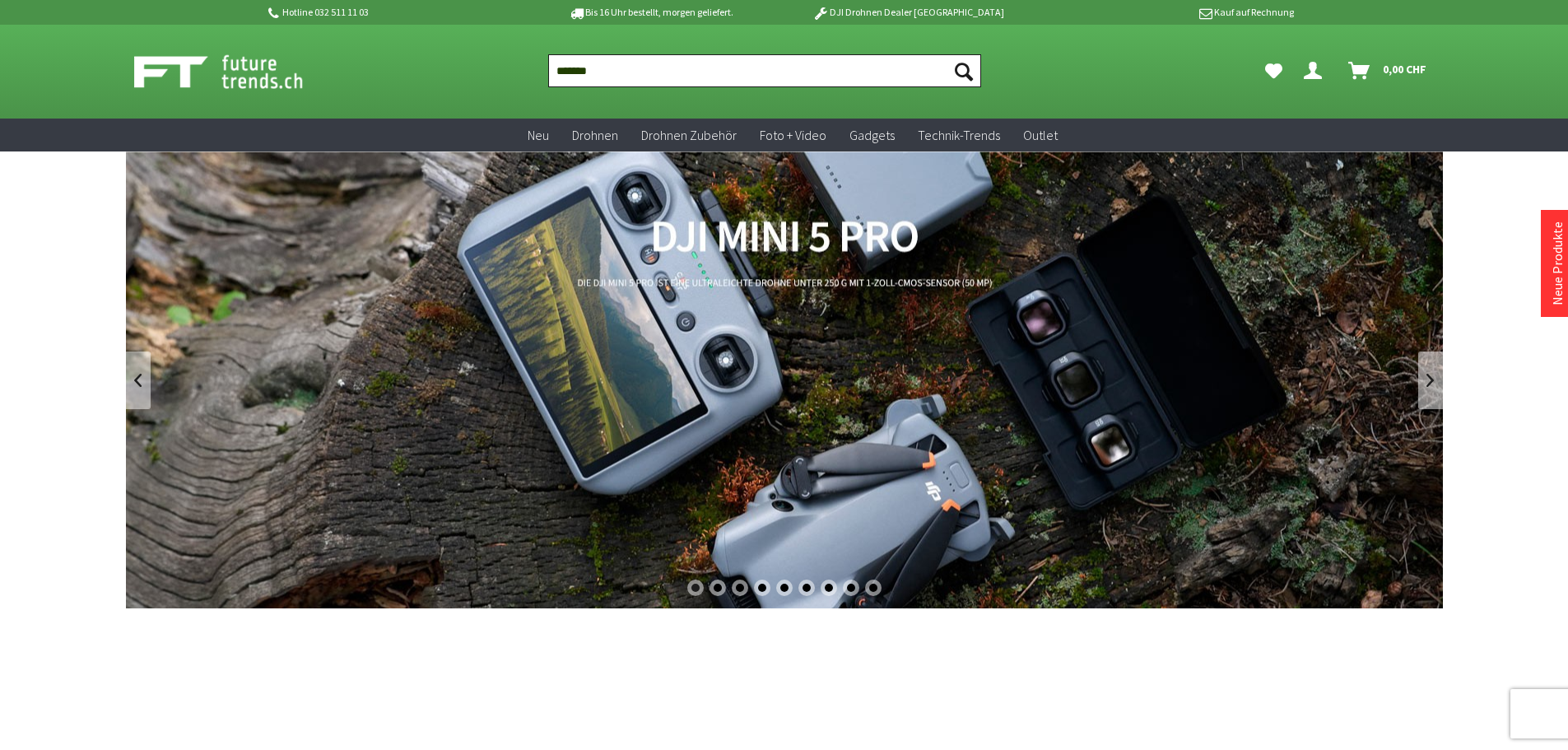
type input "*******"
click at [947, 54] on button "Suchen" at bounding box center [964, 70] width 35 height 33
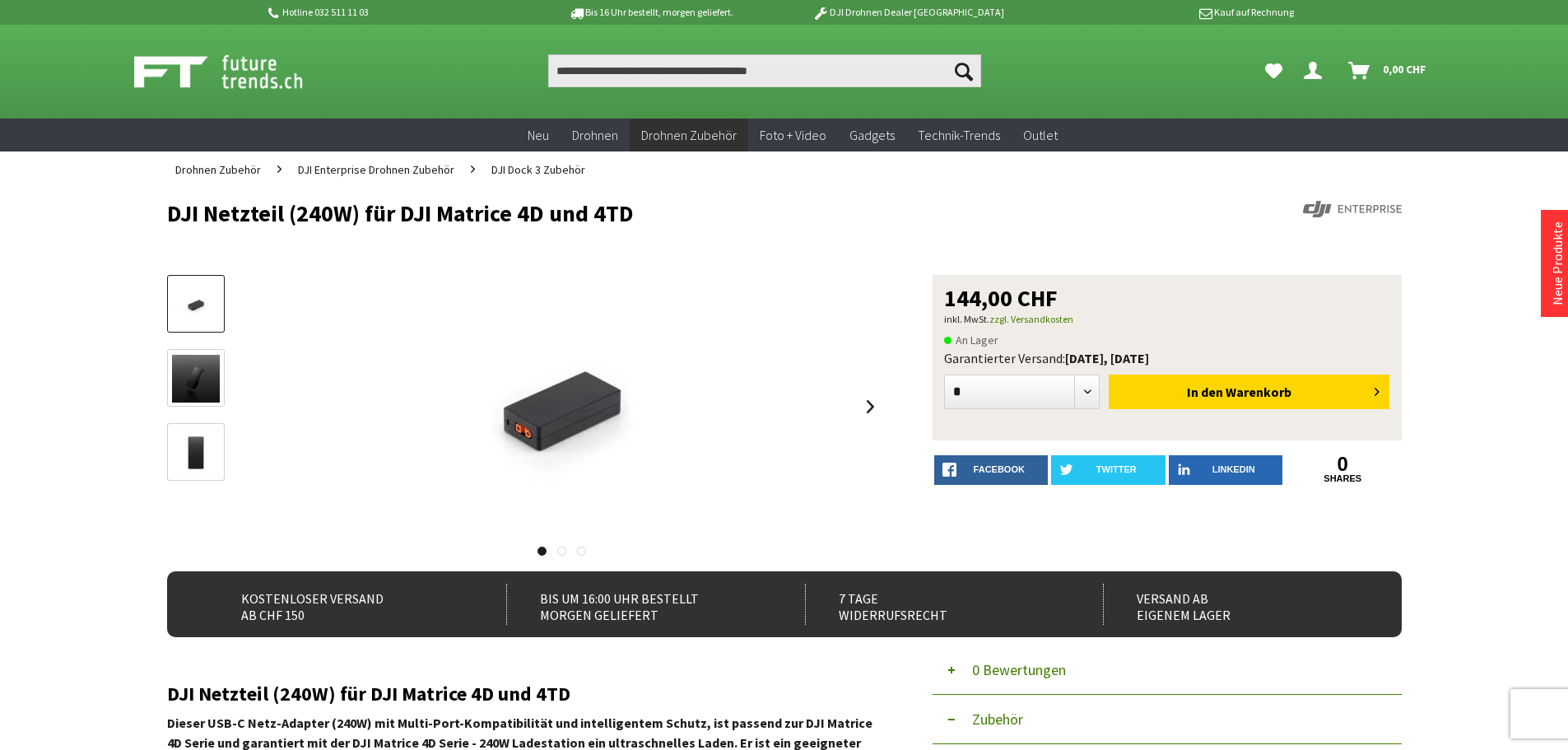
click at [237, 244] on div at bounding box center [660, 238] width 988 height 16
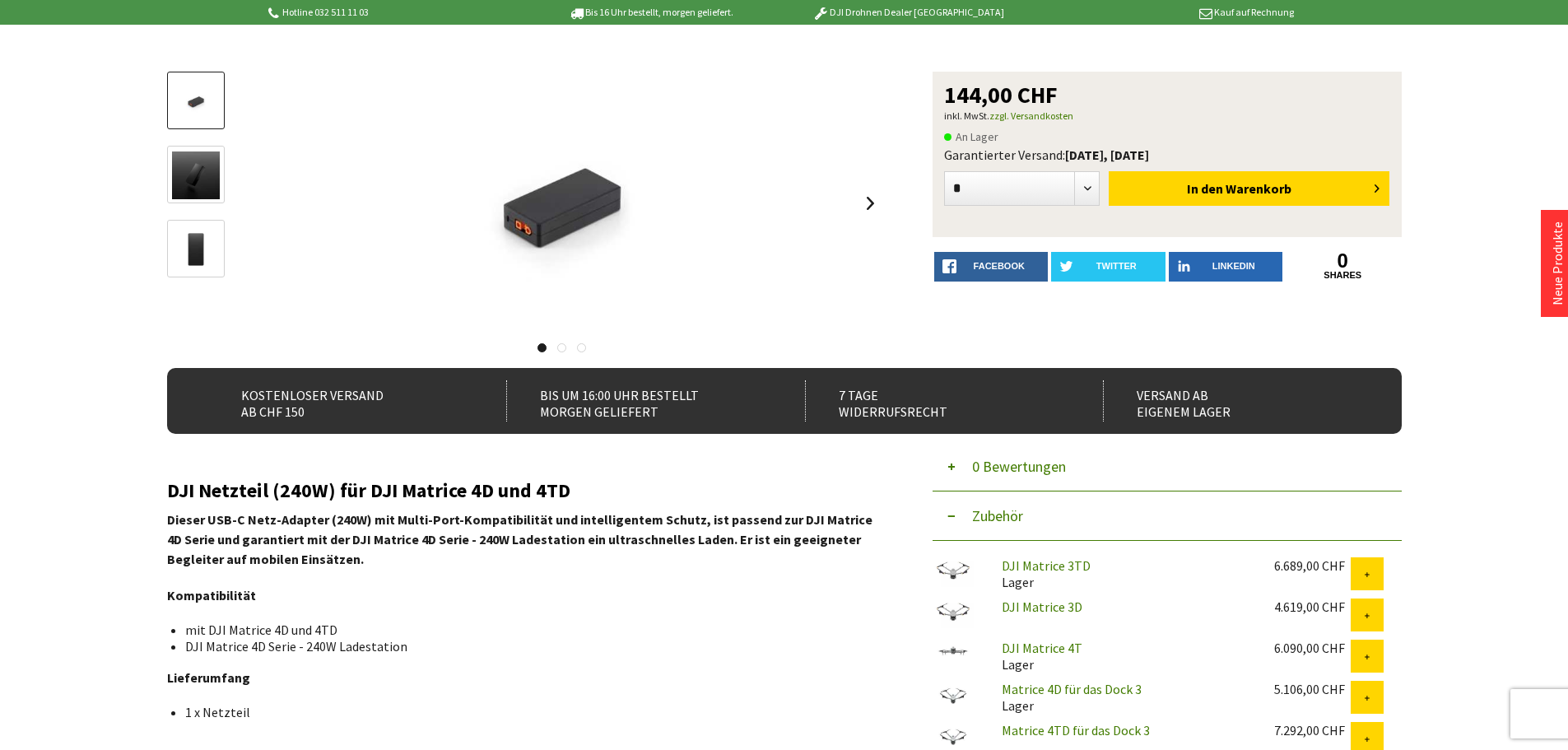
scroll to position [247, 0]
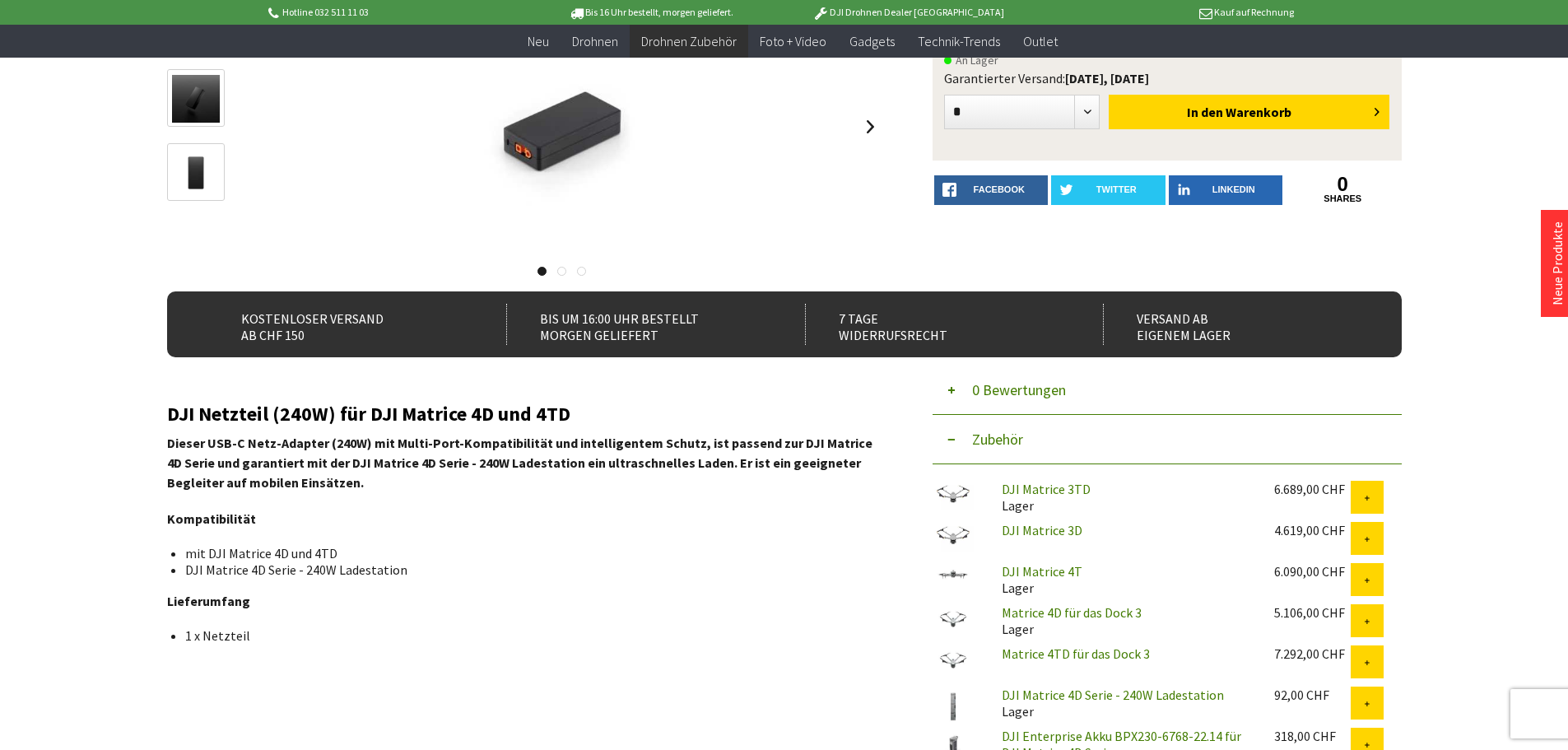
click at [999, 434] on button "Zubehör" at bounding box center [1168, 438] width 469 height 49
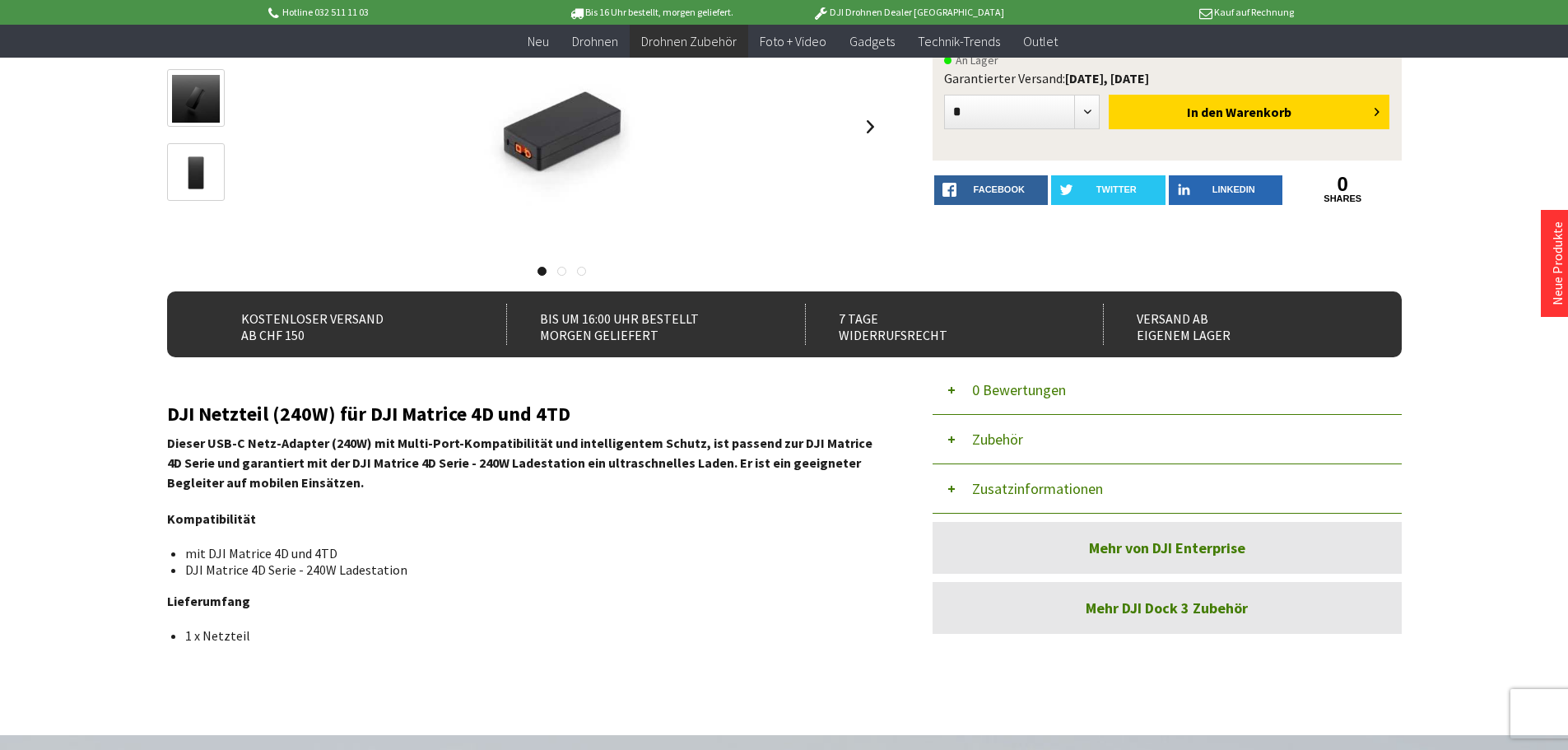
click at [1007, 484] on button "Zusatzinformationen" at bounding box center [1168, 488] width 469 height 49
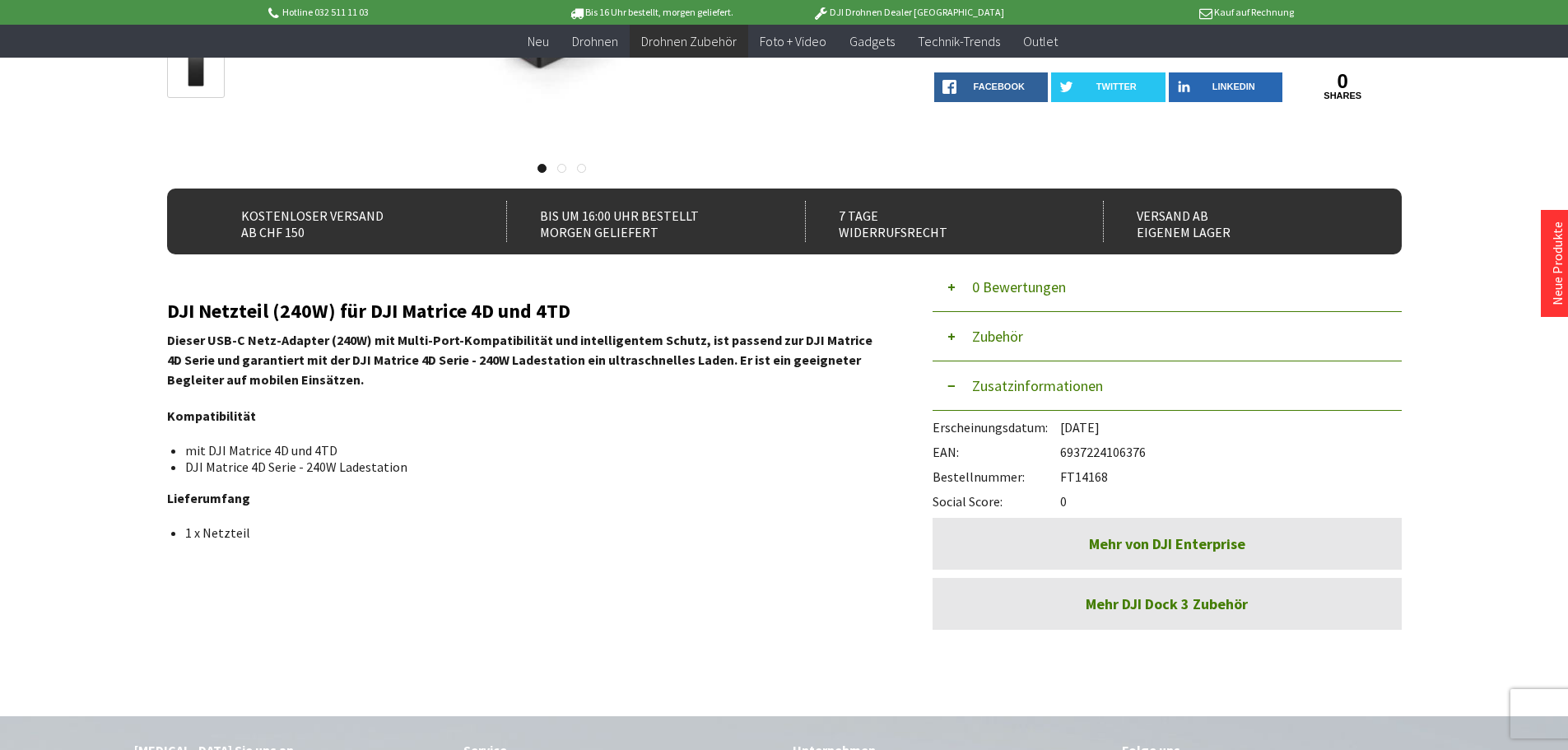
scroll to position [330, 0]
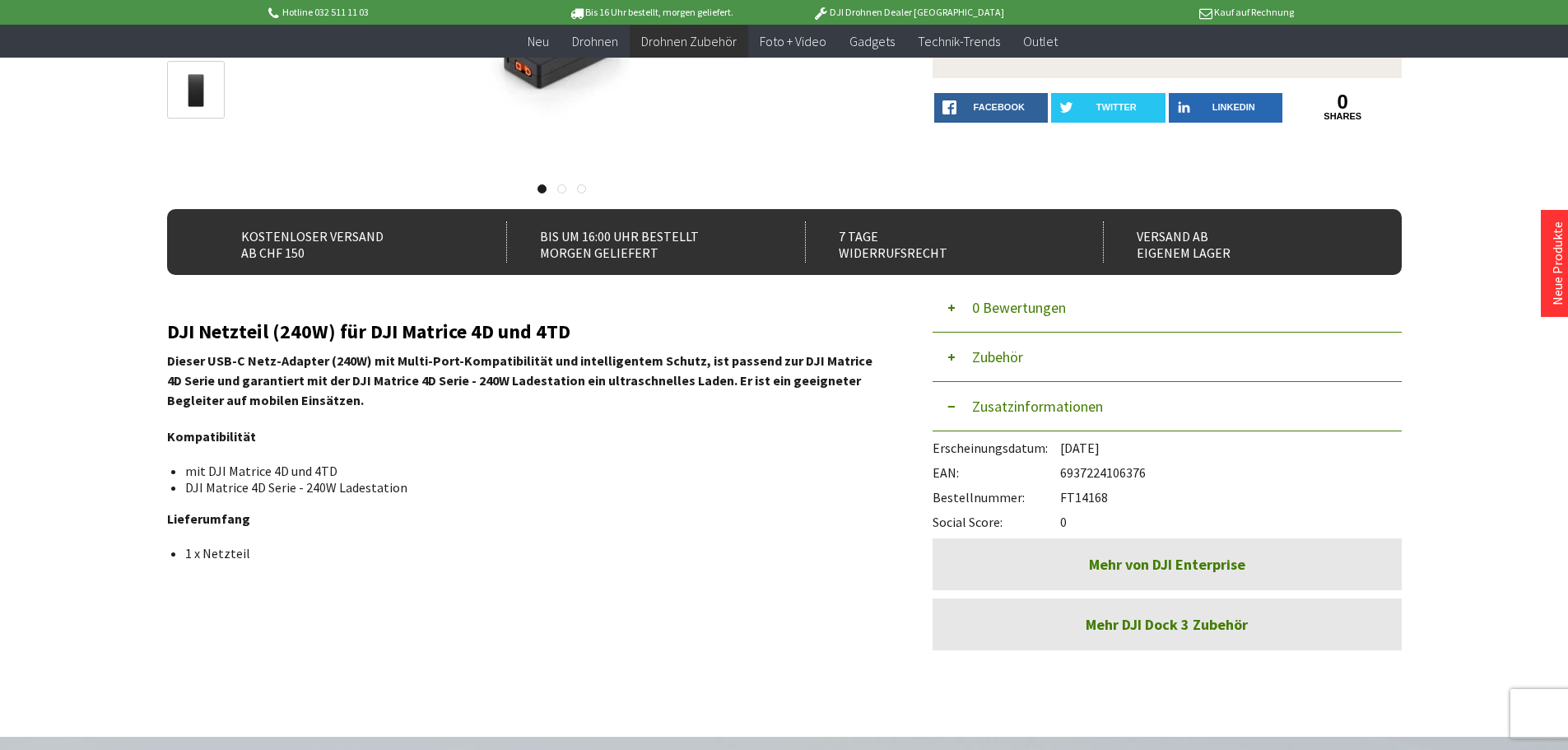
click at [985, 344] on button "Zubehör" at bounding box center [1168, 357] width 469 height 49
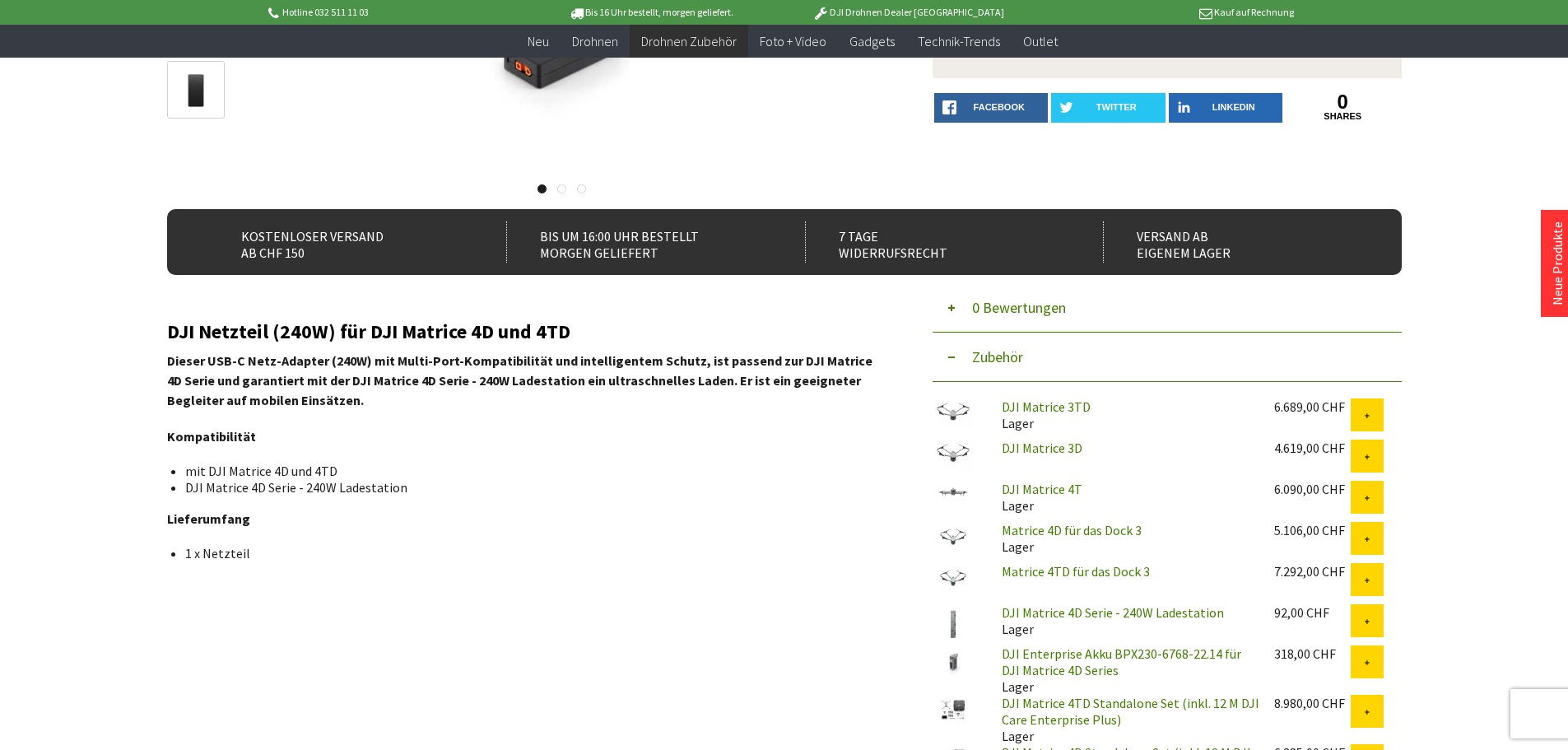
click at [1124, 610] on link "DJI Matrice 4D Serie - 240W Ladestation" at bounding box center [1113, 612] width 222 height 16
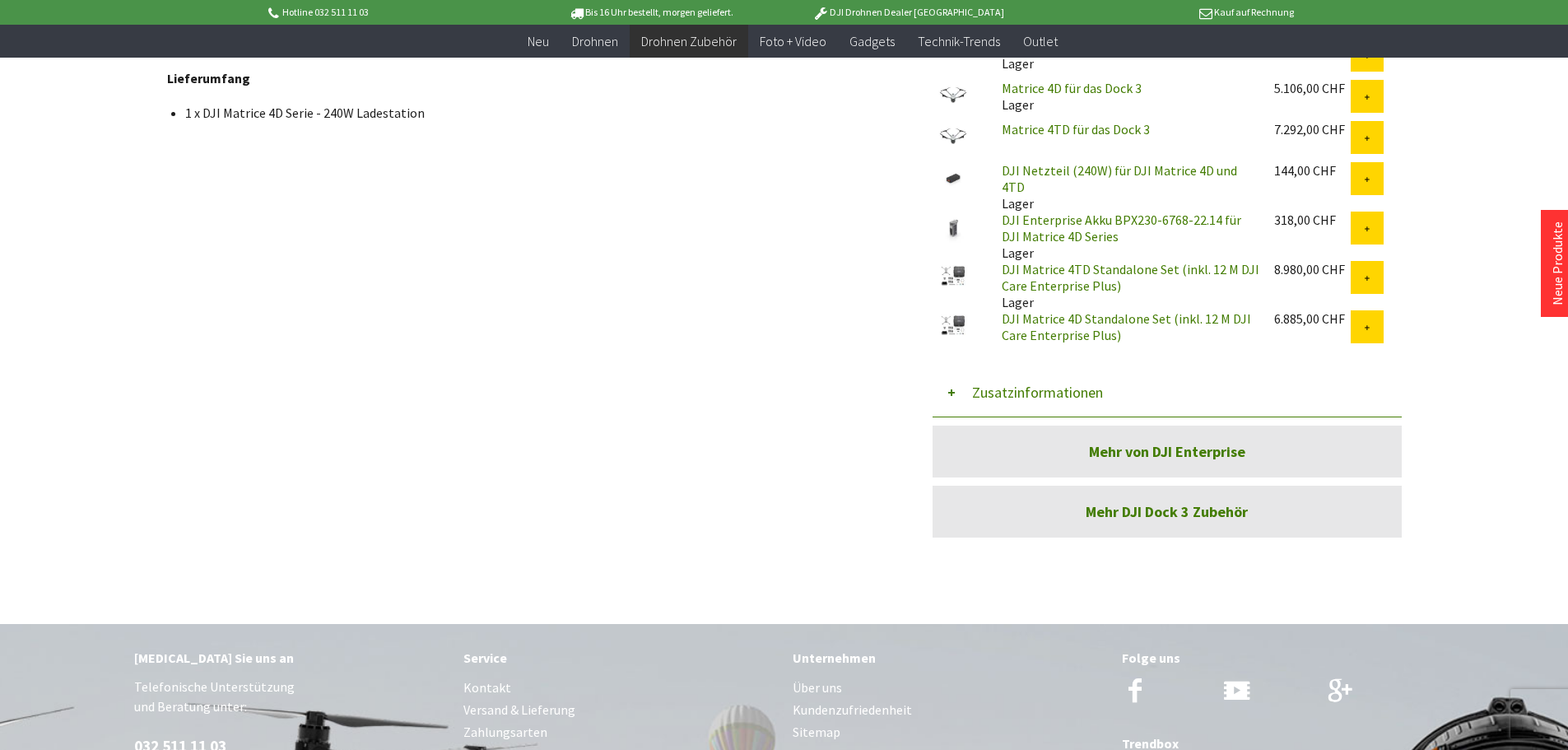
scroll to position [741, 0]
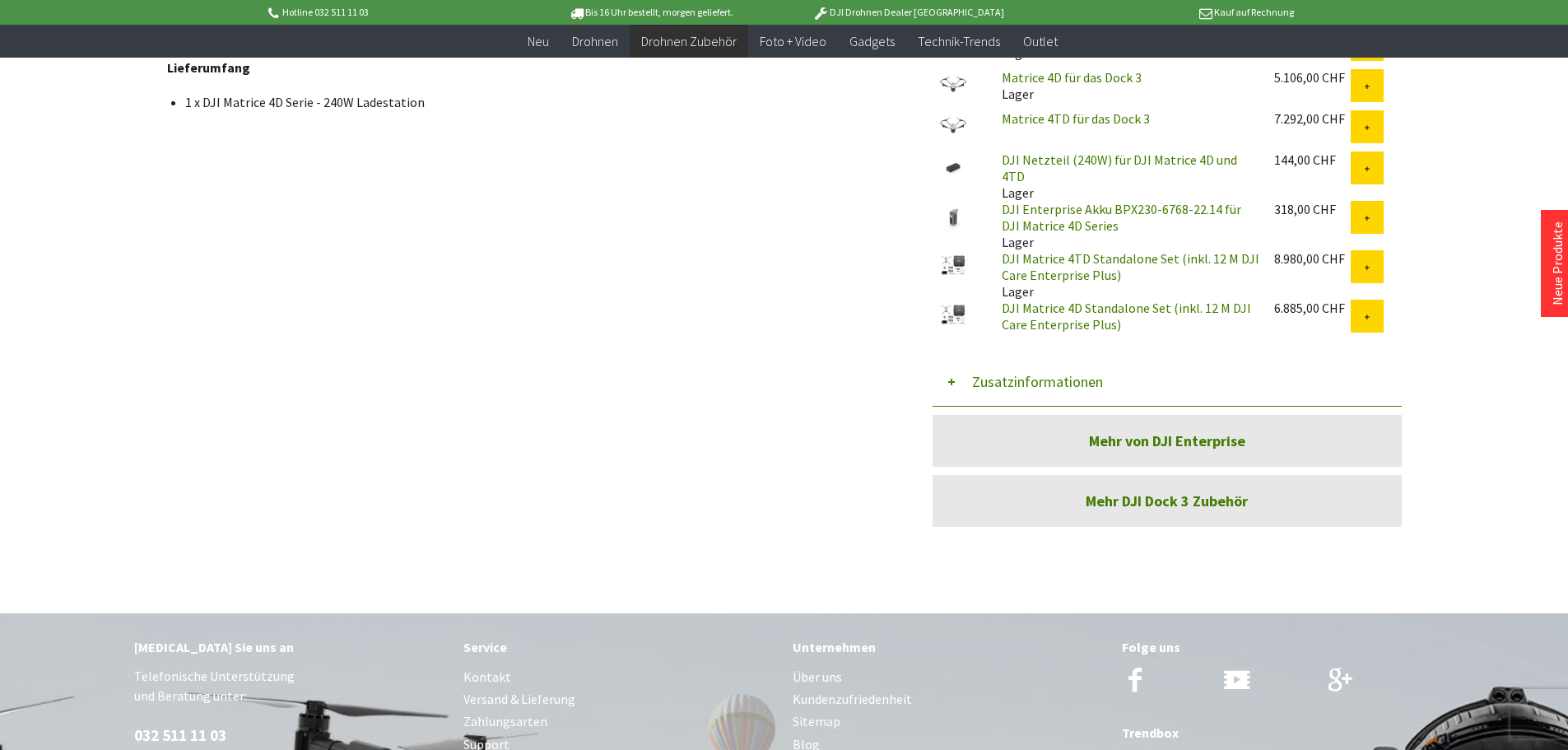
click at [1072, 373] on button "Zusatzinformationen" at bounding box center [1168, 381] width 469 height 49
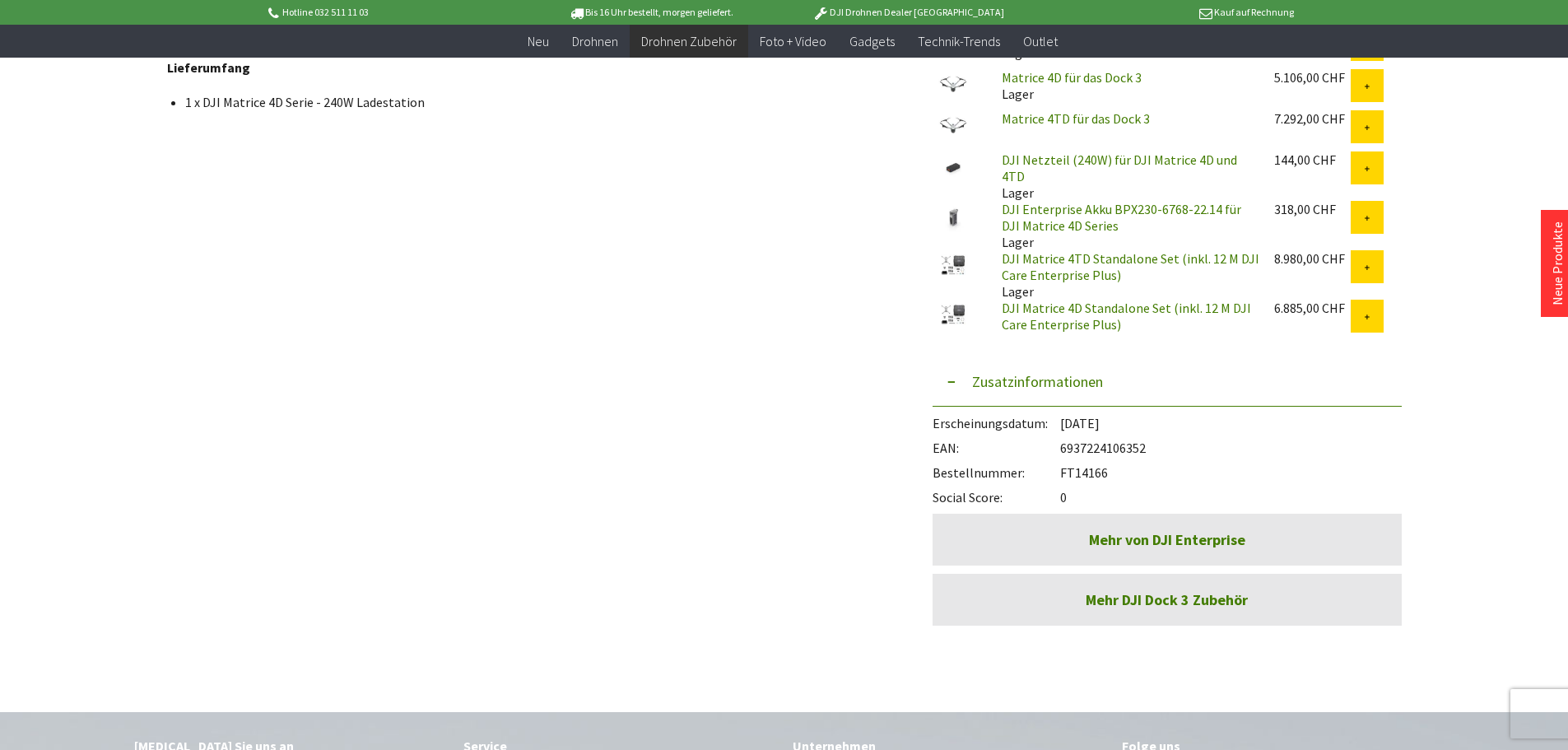
click at [1093, 459] on div "Bestellnummer: FT14166" at bounding box center [1168, 467] width 469 height 25
copy div "FT14166"
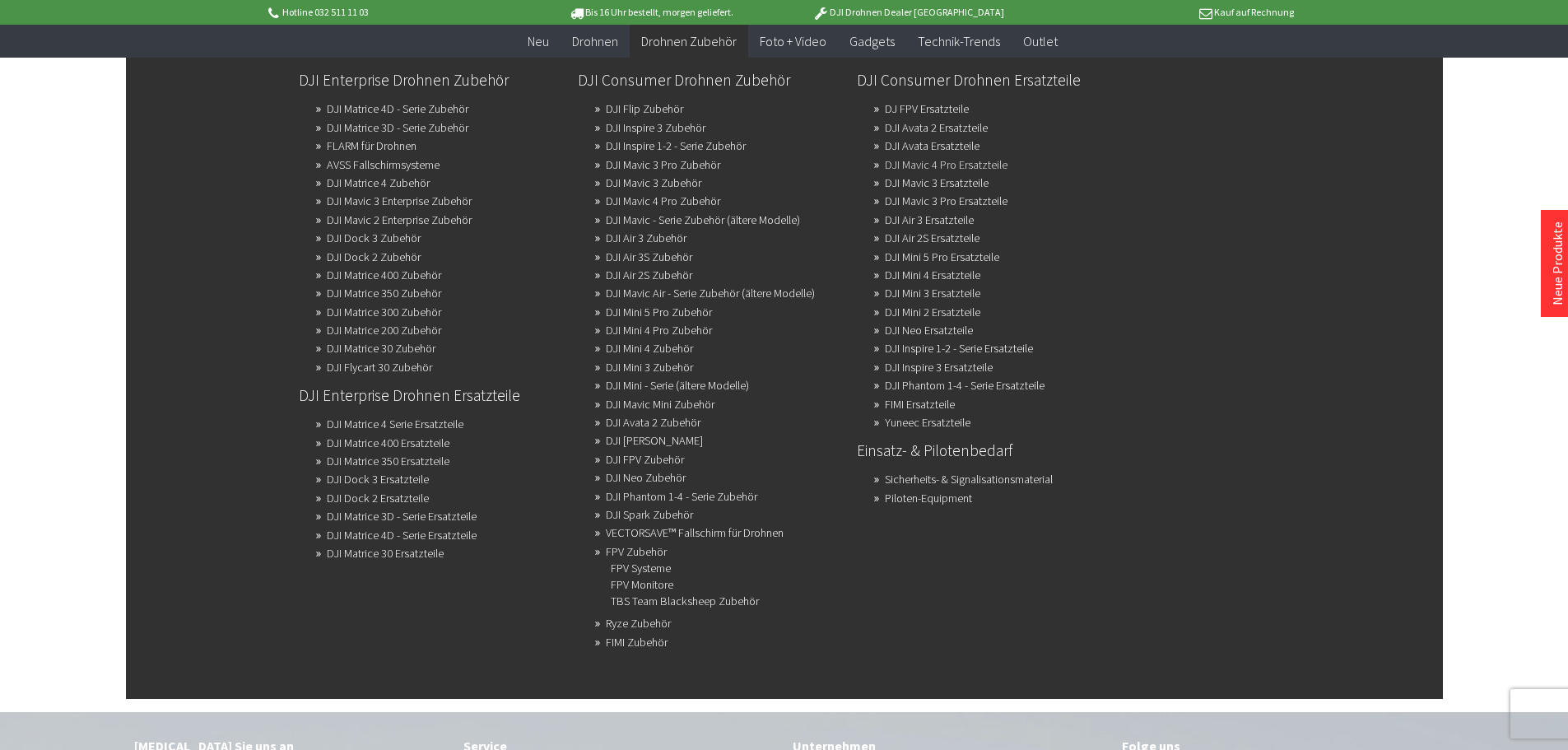
scroll to position [0, 0]
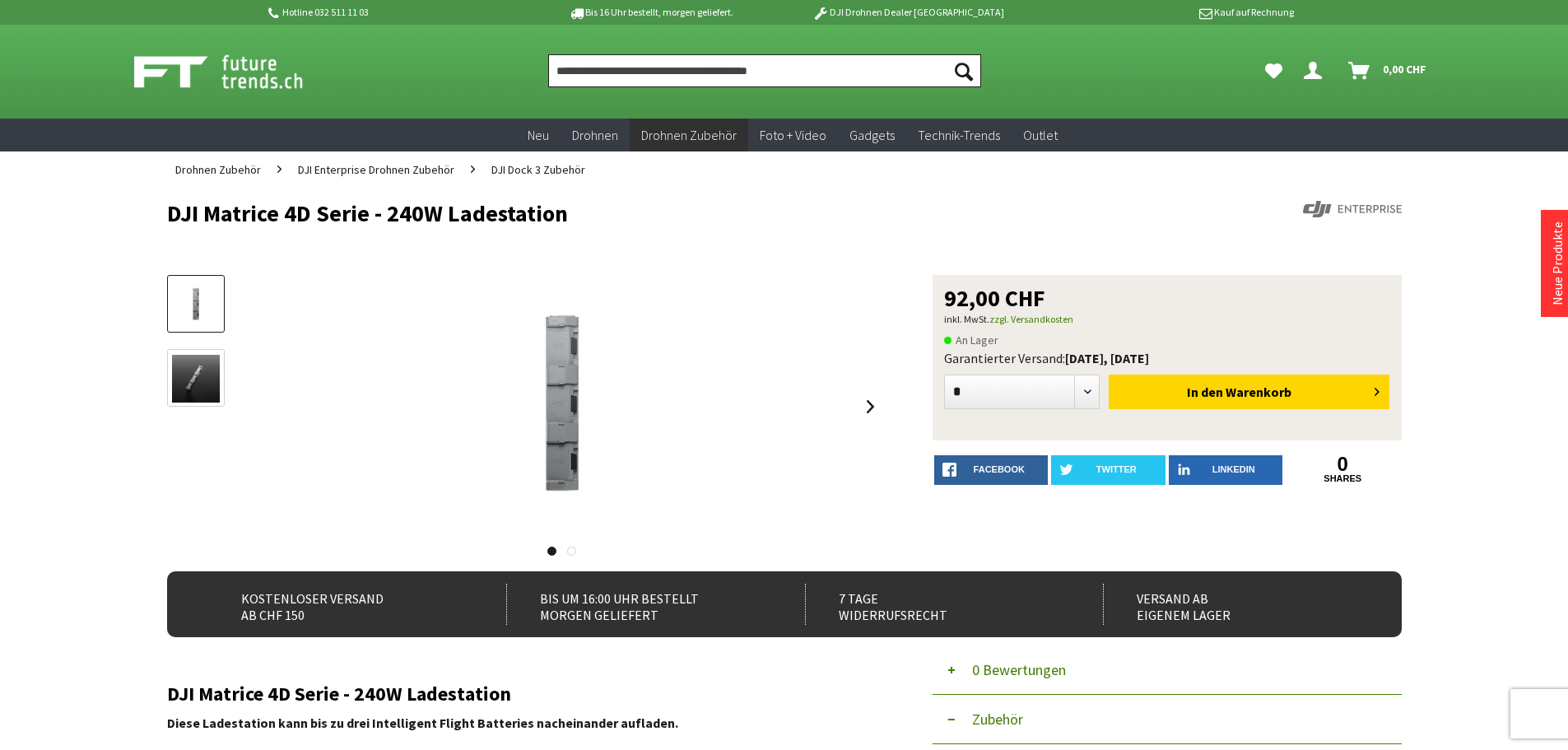
click at [895, 80] on input "Produkt, Marke, Kategorie, EAN, Artikelnummer…" at bounding box center [764, 70] width 432 height 33
type input "**********"
click at [947, 54] on button "Suchen" at bounding box center [964, 70] width 35 height 33
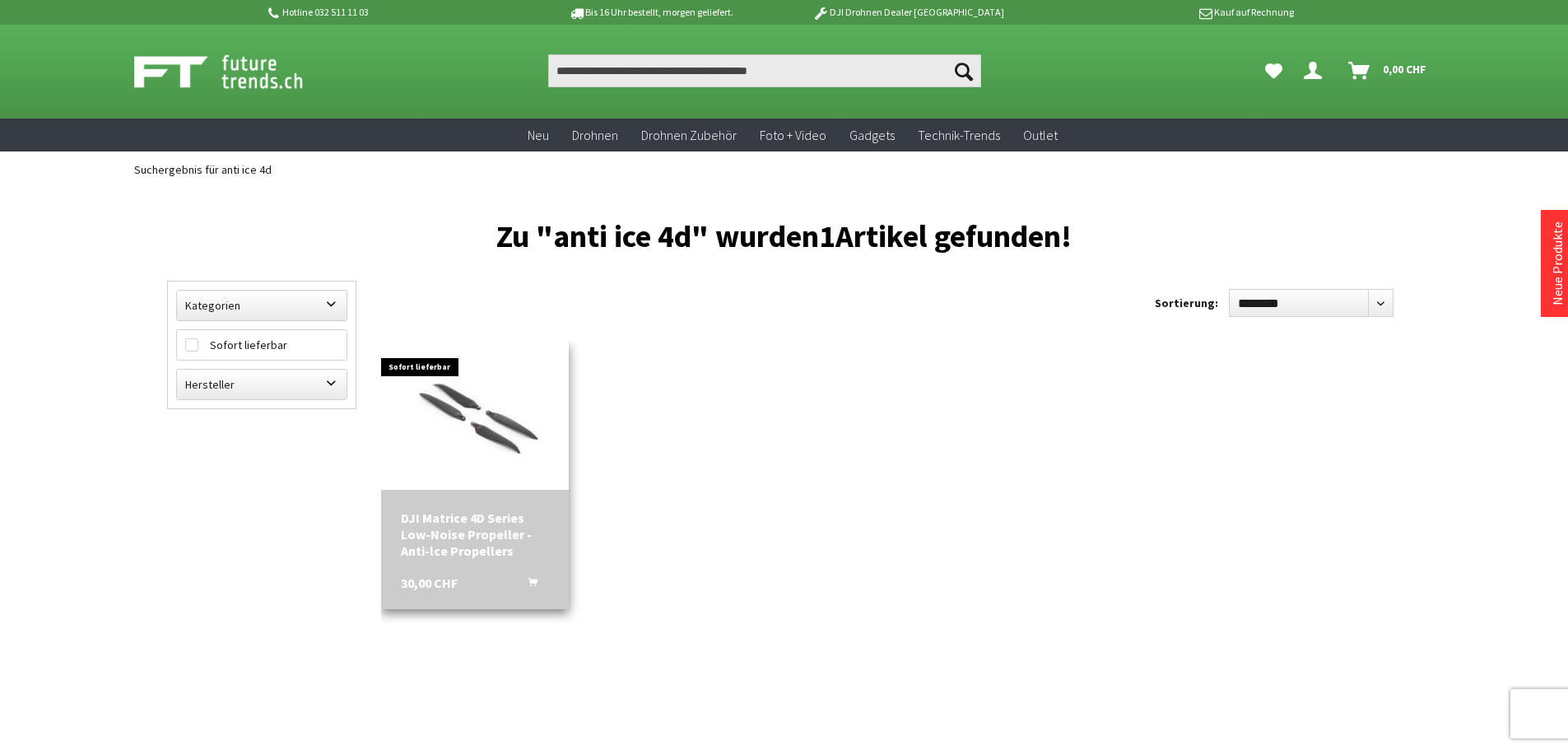
click at [441, 422] on img at bounding box center [475, 415] width 188 height 141
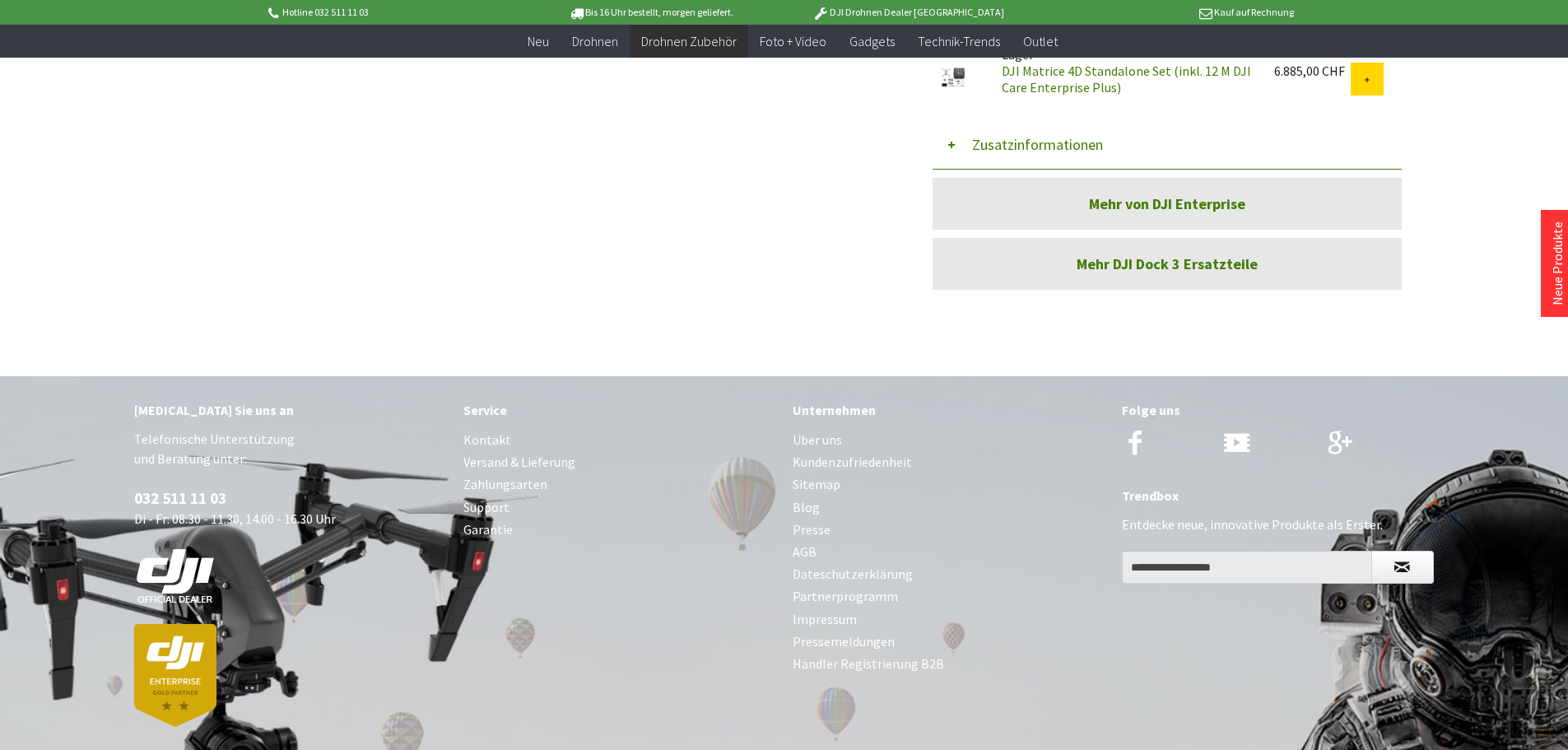
scroll to position [905, 0]
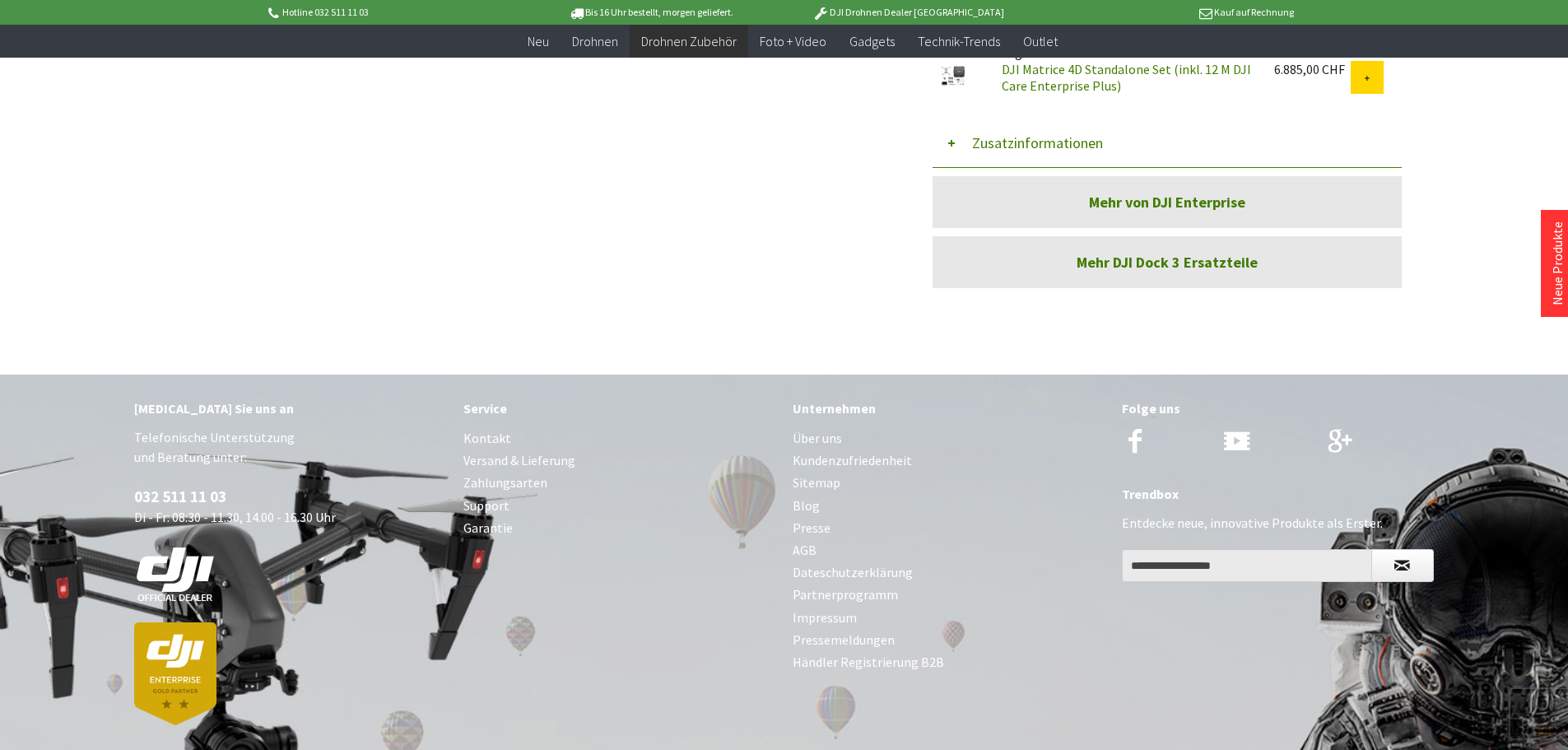
click at [1061, 134] on button "Zusatzinformationen" at bounding box center [1168, 143] width 469 height 49
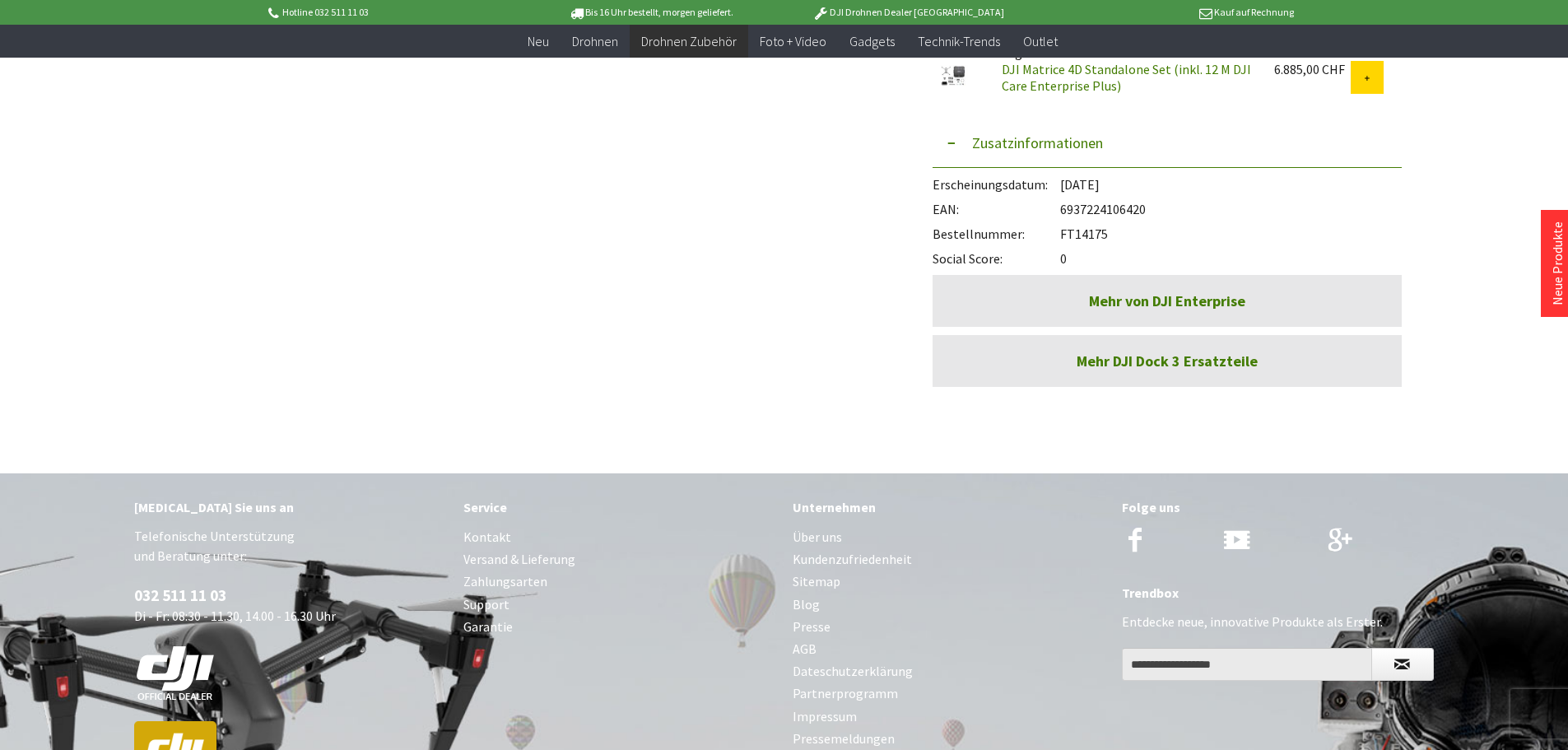
click at [1087, 235] on div "Bestellnummer: FT14175" at bounding box center [1168, 230] width 469 height 25
copy div "FT14175"
